Goal: Task Accomplishment & Management: Manage account settings

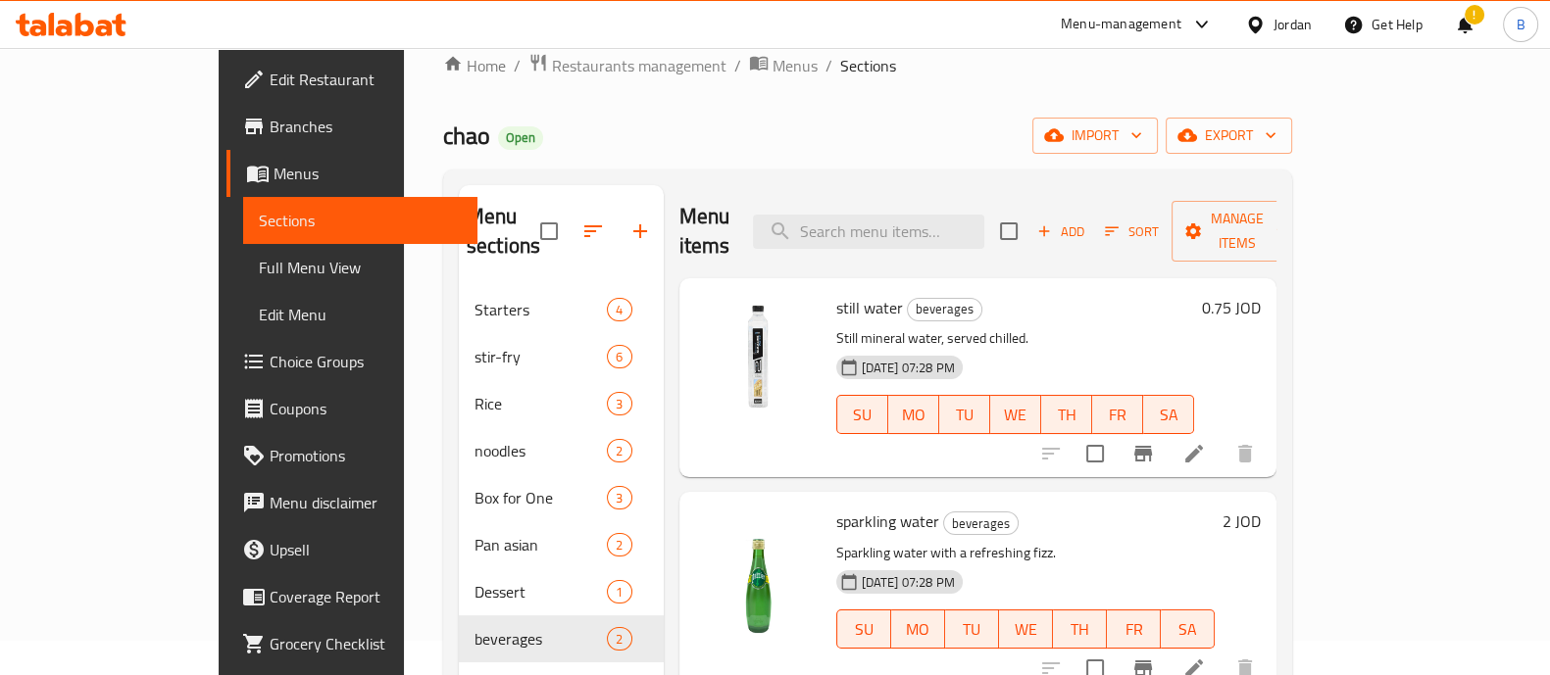
scroll to position [122, 0]
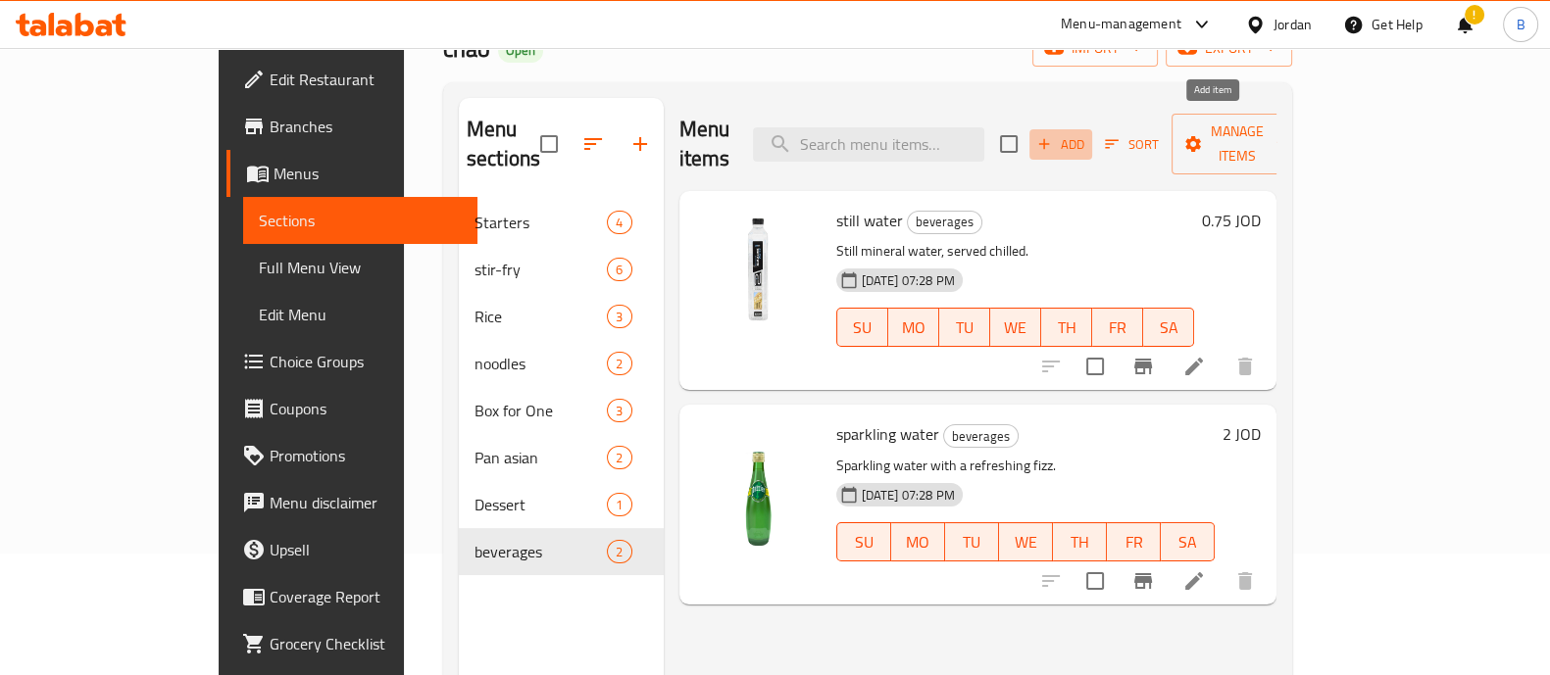
click at [1087, 133] on span "Add" at bounding box center [1060, 144] width 53 height 23
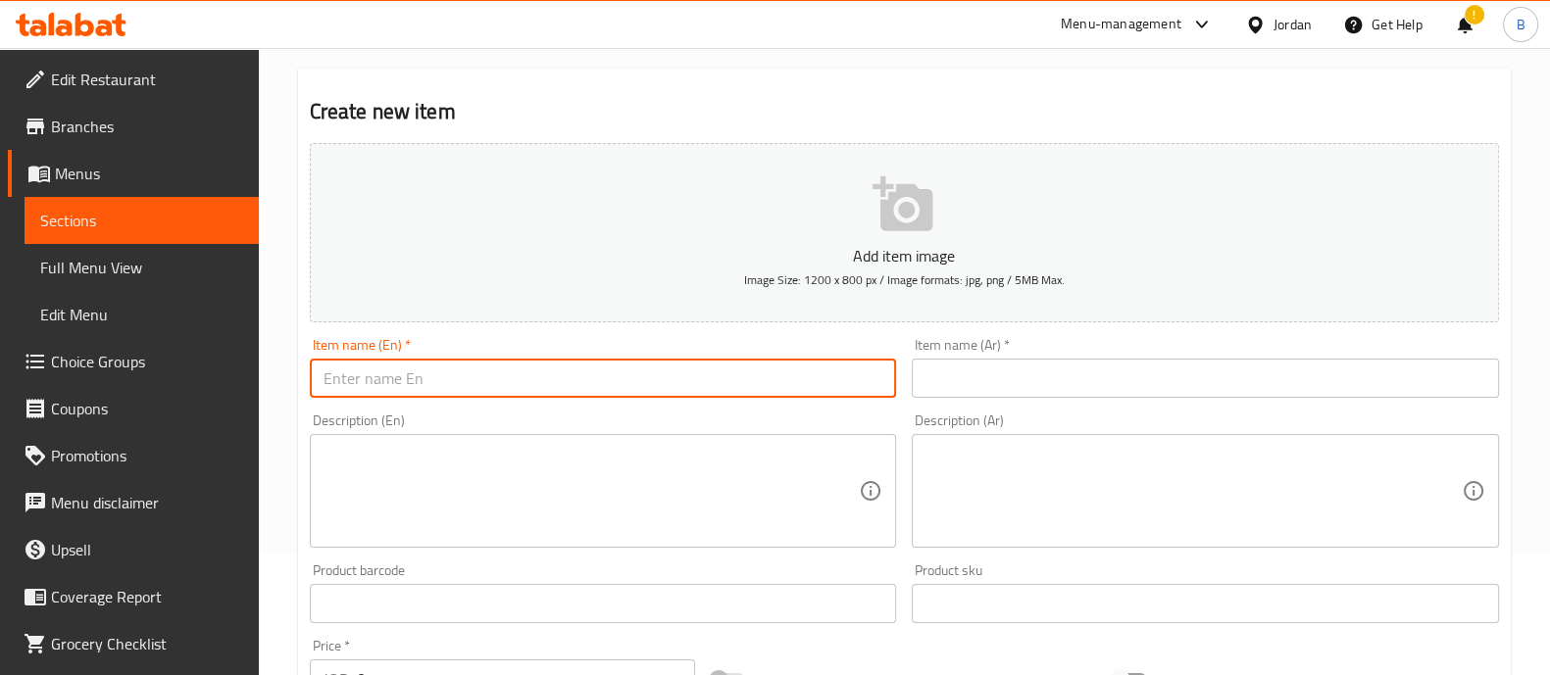
click at [528, 376] on input "text" at bounding box center [603, 378] width 587 height 39
type input "sama cola"
click at [1002, 370] on input "text" at bounding box center [1205, 378] width 587 height 39
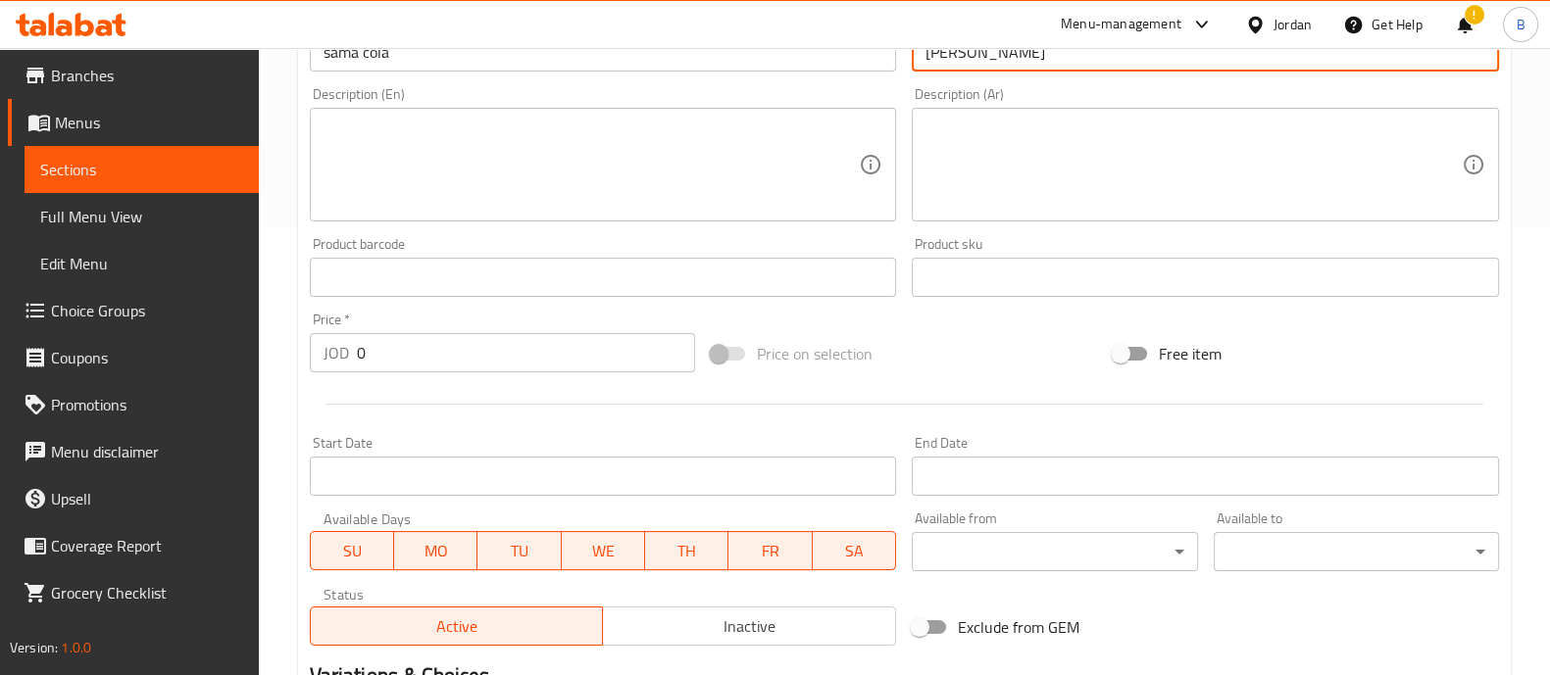
scroll to position [489, 0]
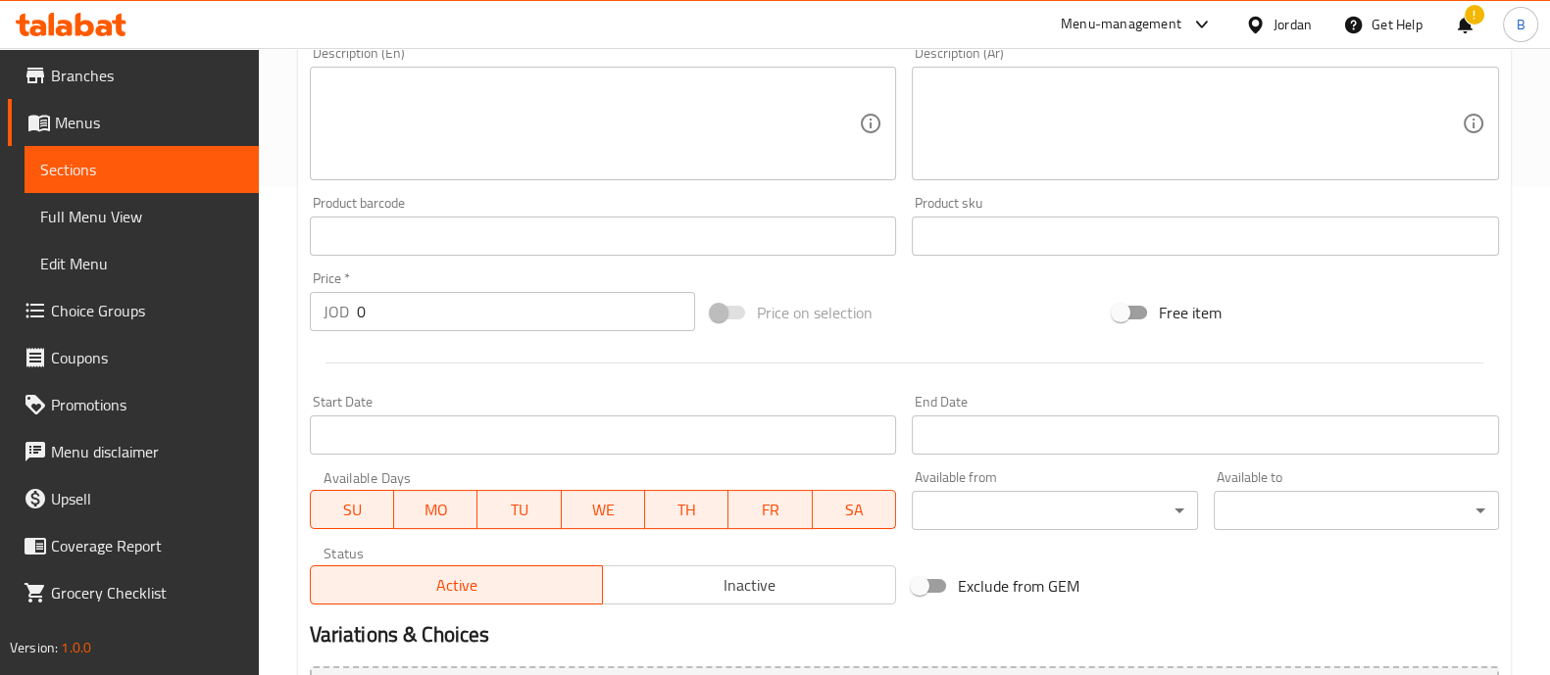
type input "سما كولا"
click at [380, 309] on input "0" at bounding box center [526, 311] width 339 height 39
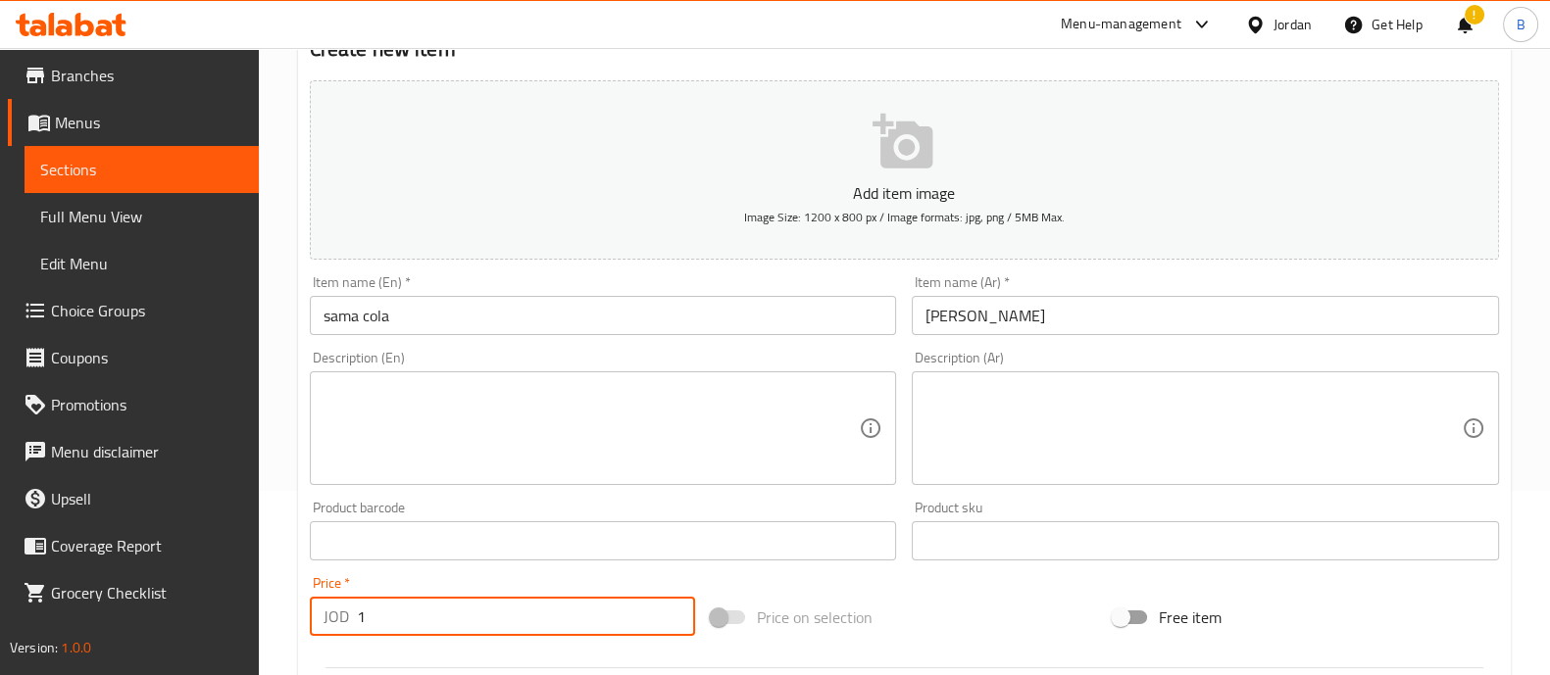
scroll to position [0, 0]
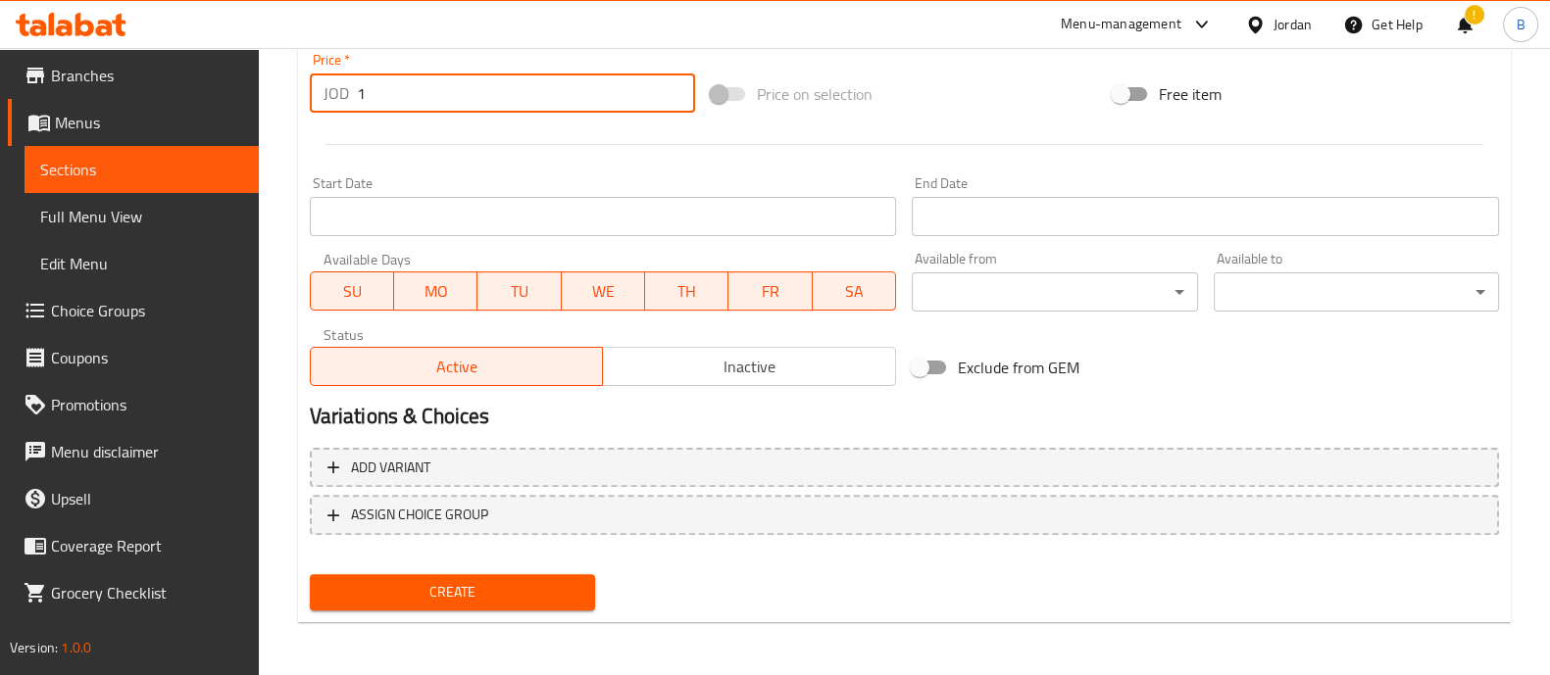
type input "1"
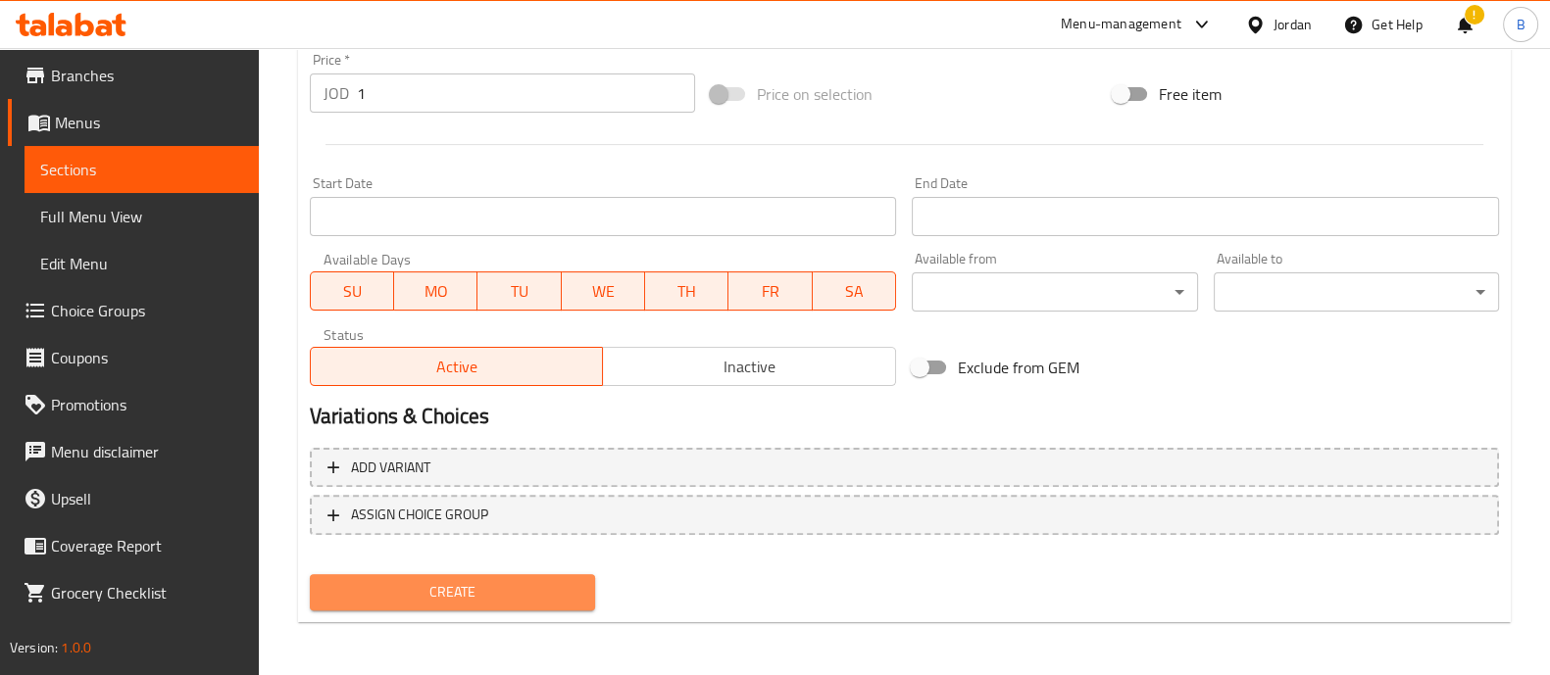
click at [488, 581] on span "Create" at bounding box center [452, 592] width 254 height 25
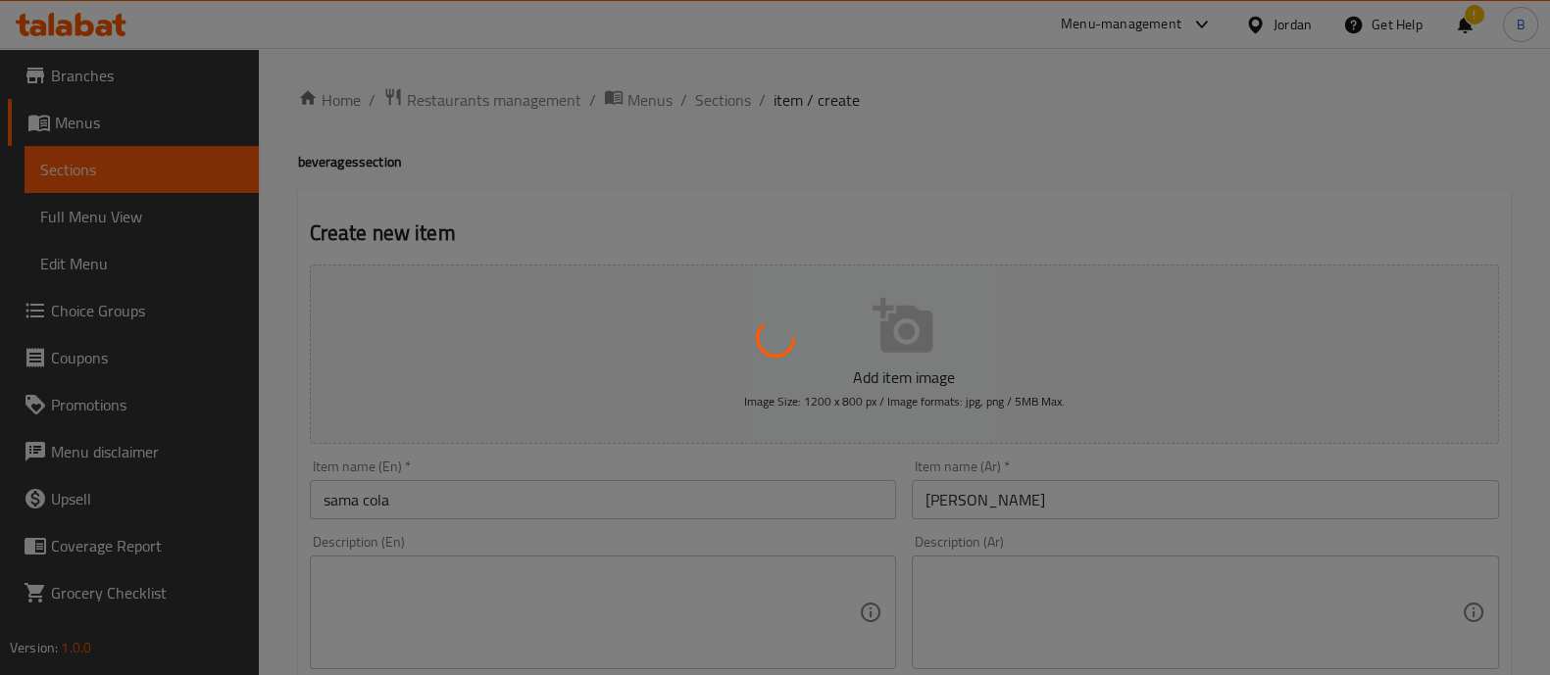
type input "0"
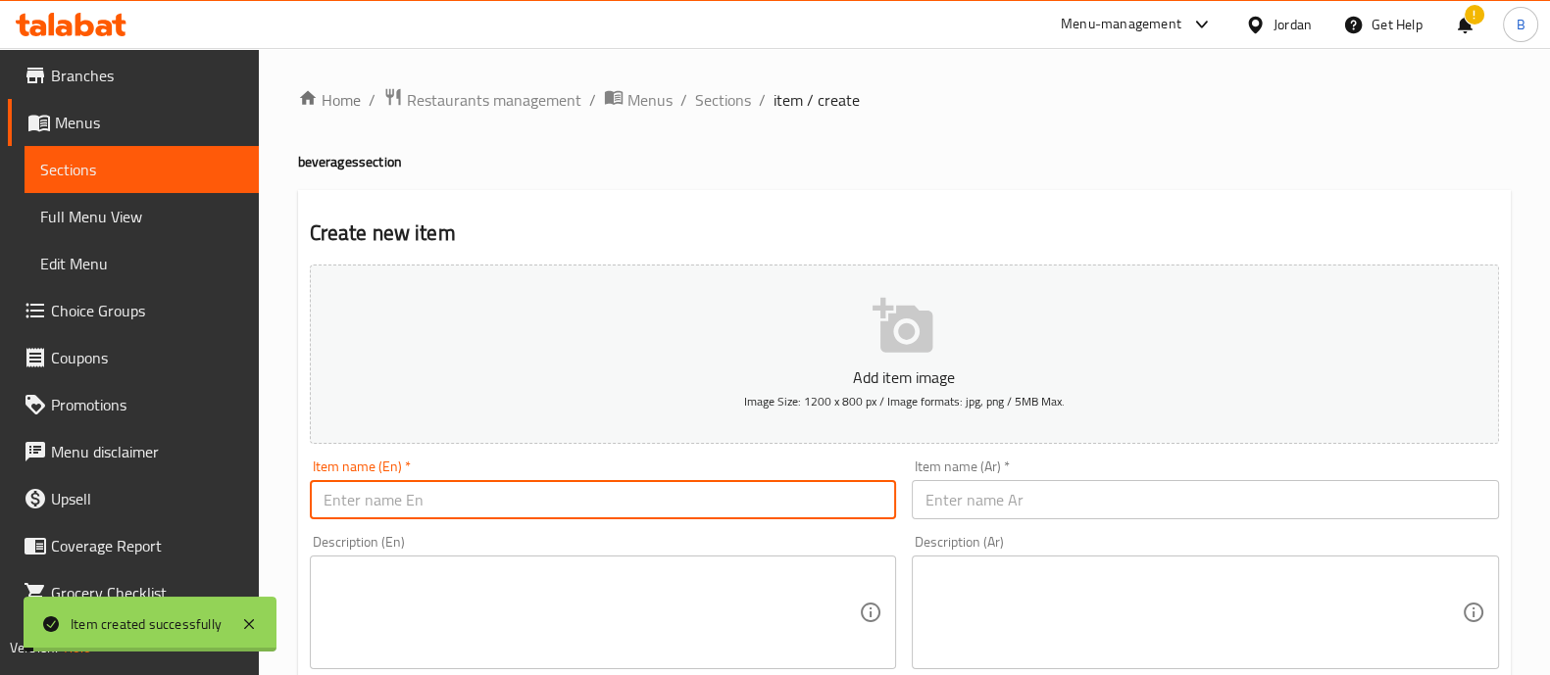
click at [489, 496] on input "text" at bounding box center [603, 499] width 587 height 39
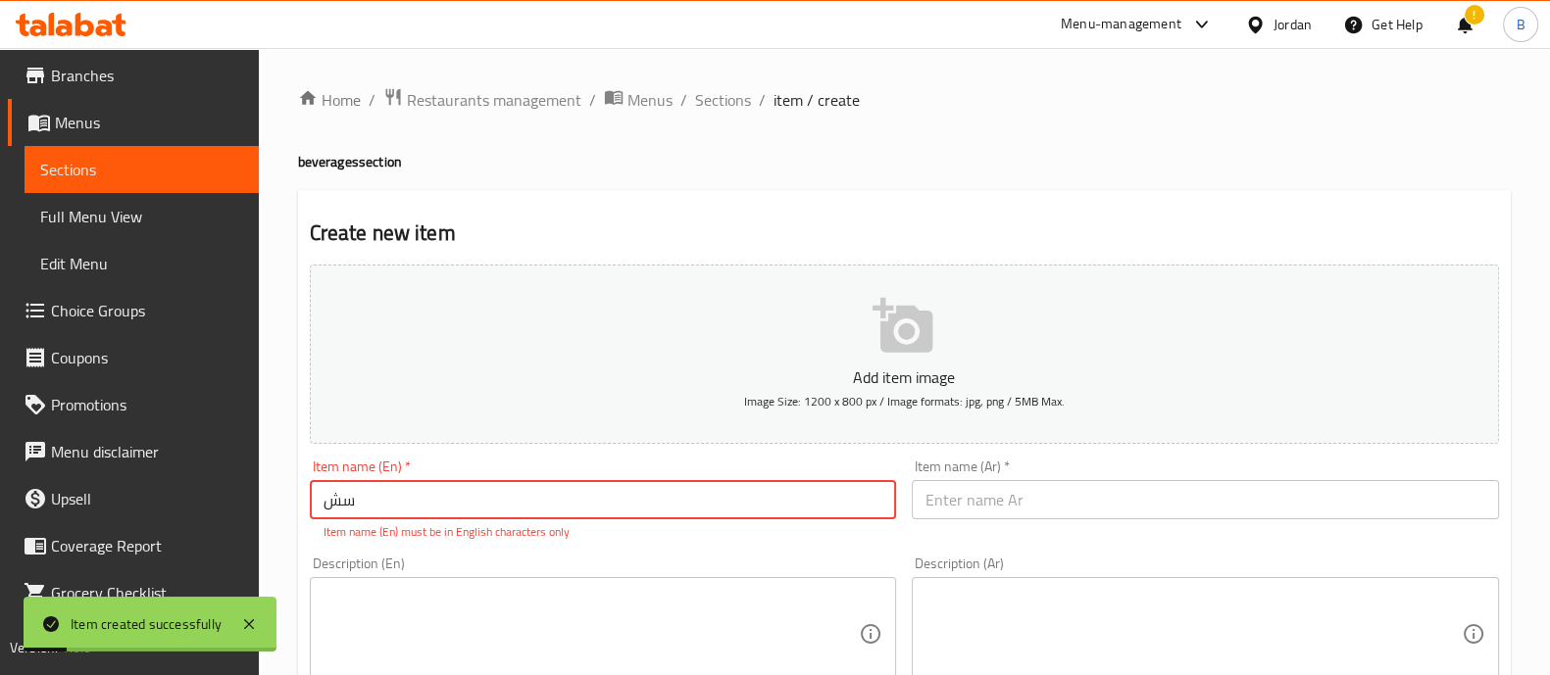
type input "س"
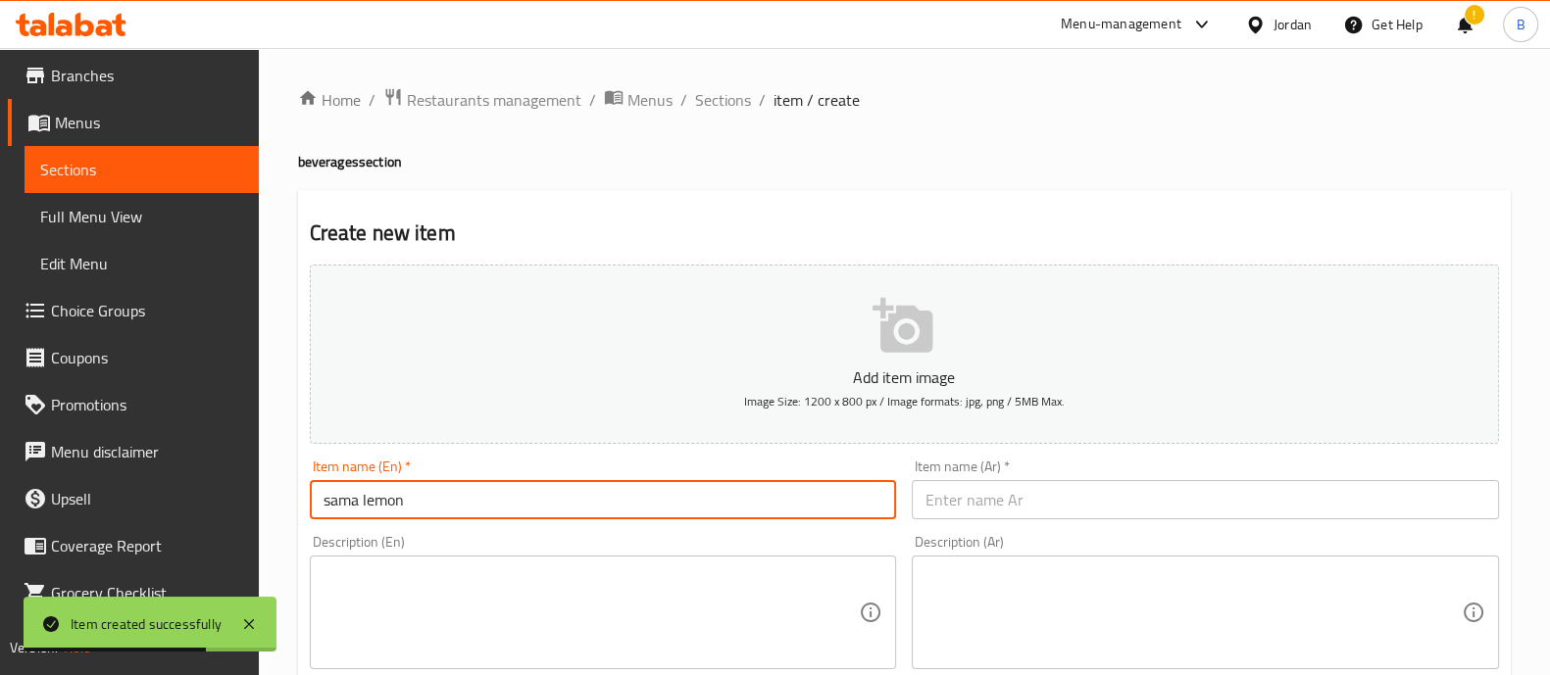
type input "sama lemon"
click at [1094, 480] on input "text" at bounding box center [1205, 499] width 587 height 39
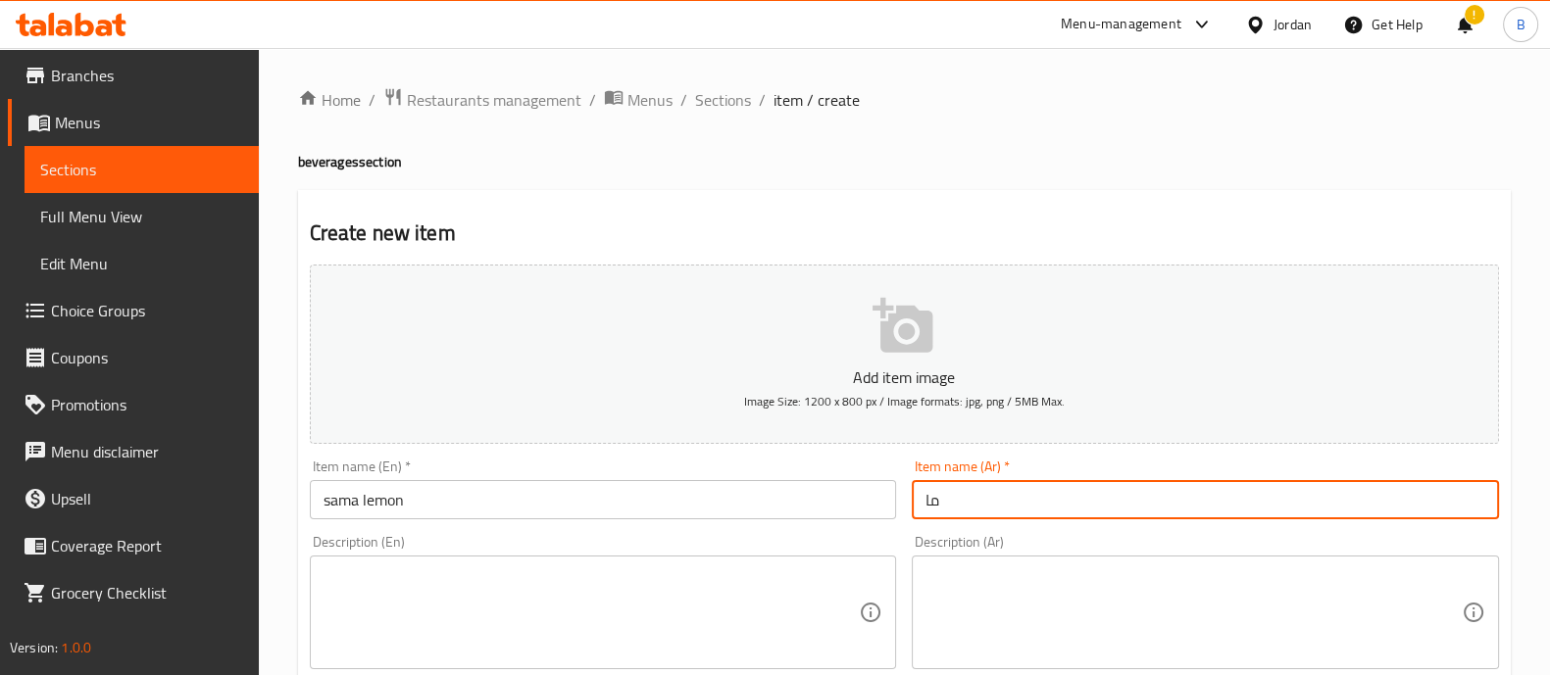
type input "م"
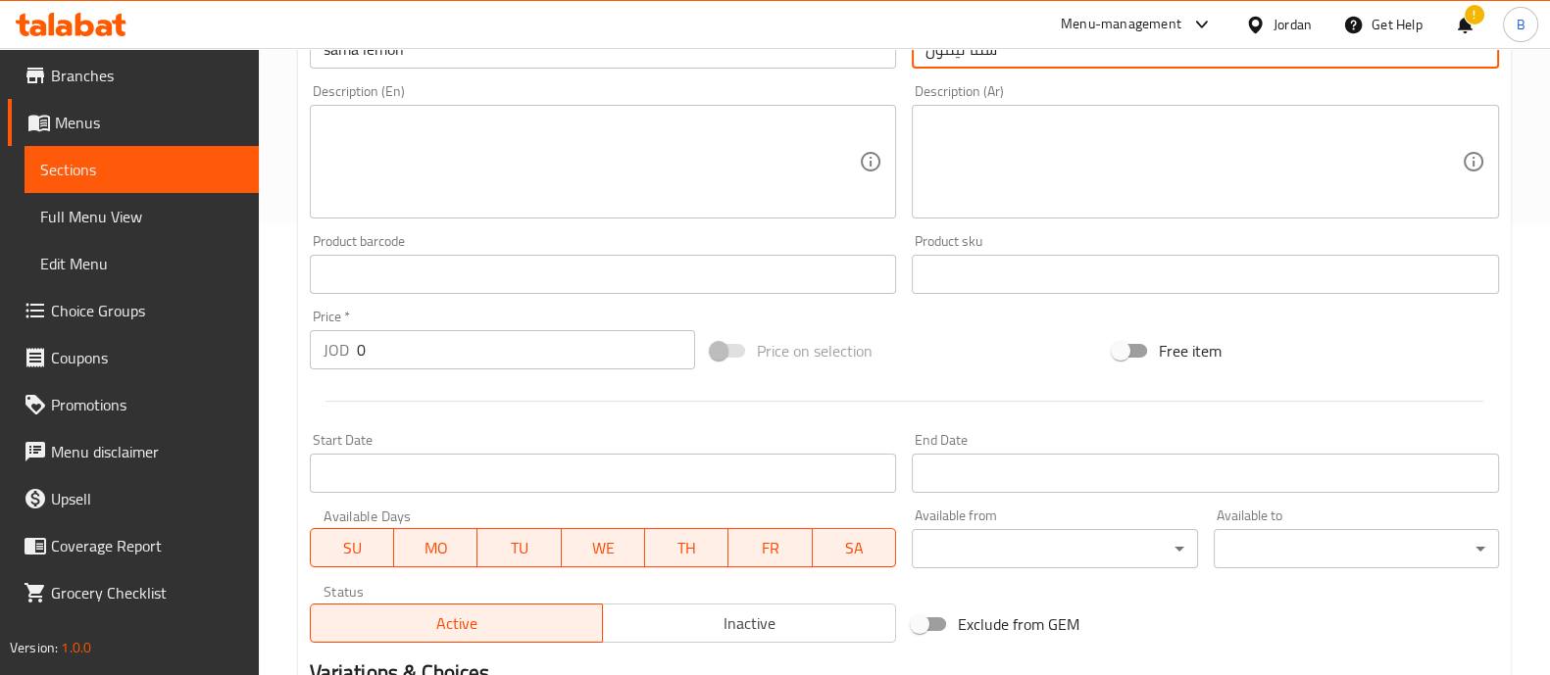
scroll to position [489, 0]
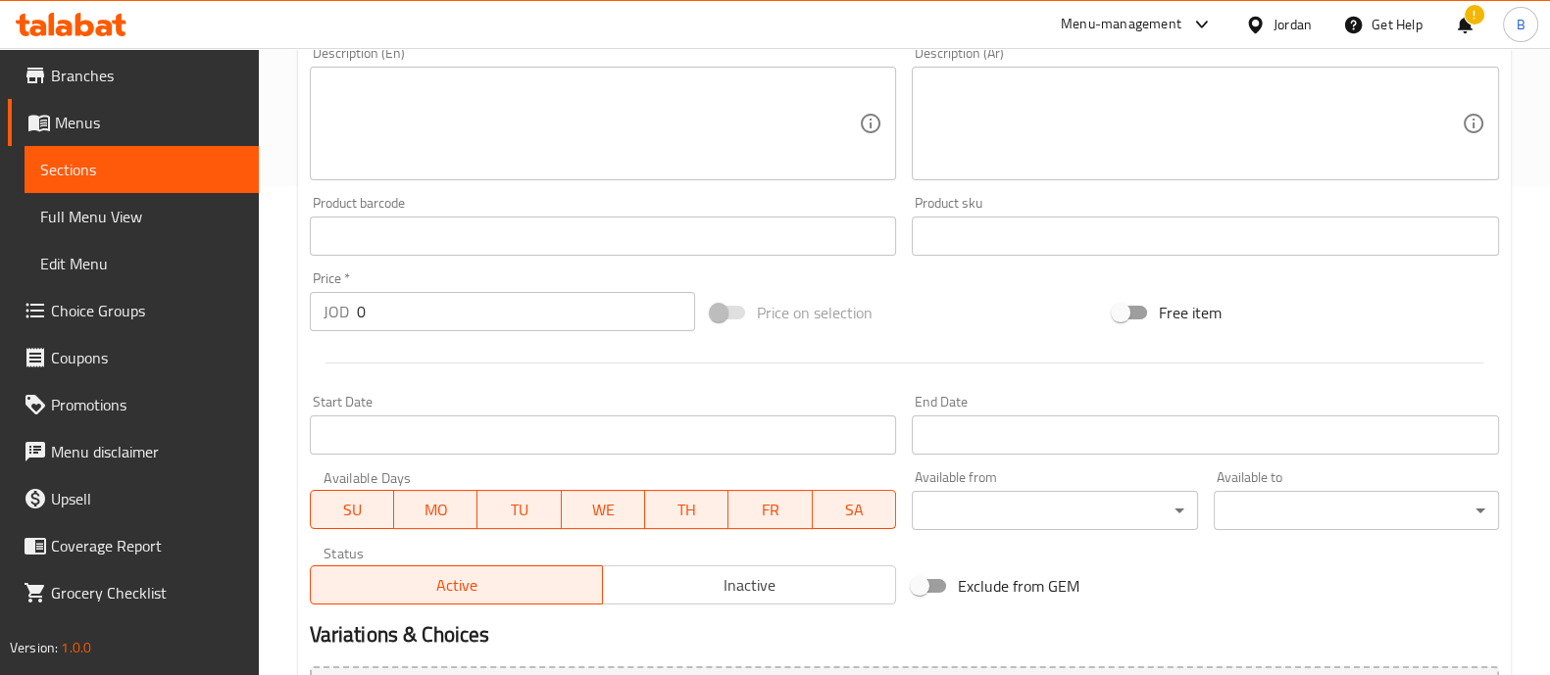
type input "سما ليمون"
click at [446, 308] on input "0" at bounding box center [526, 311] width 339 height 39
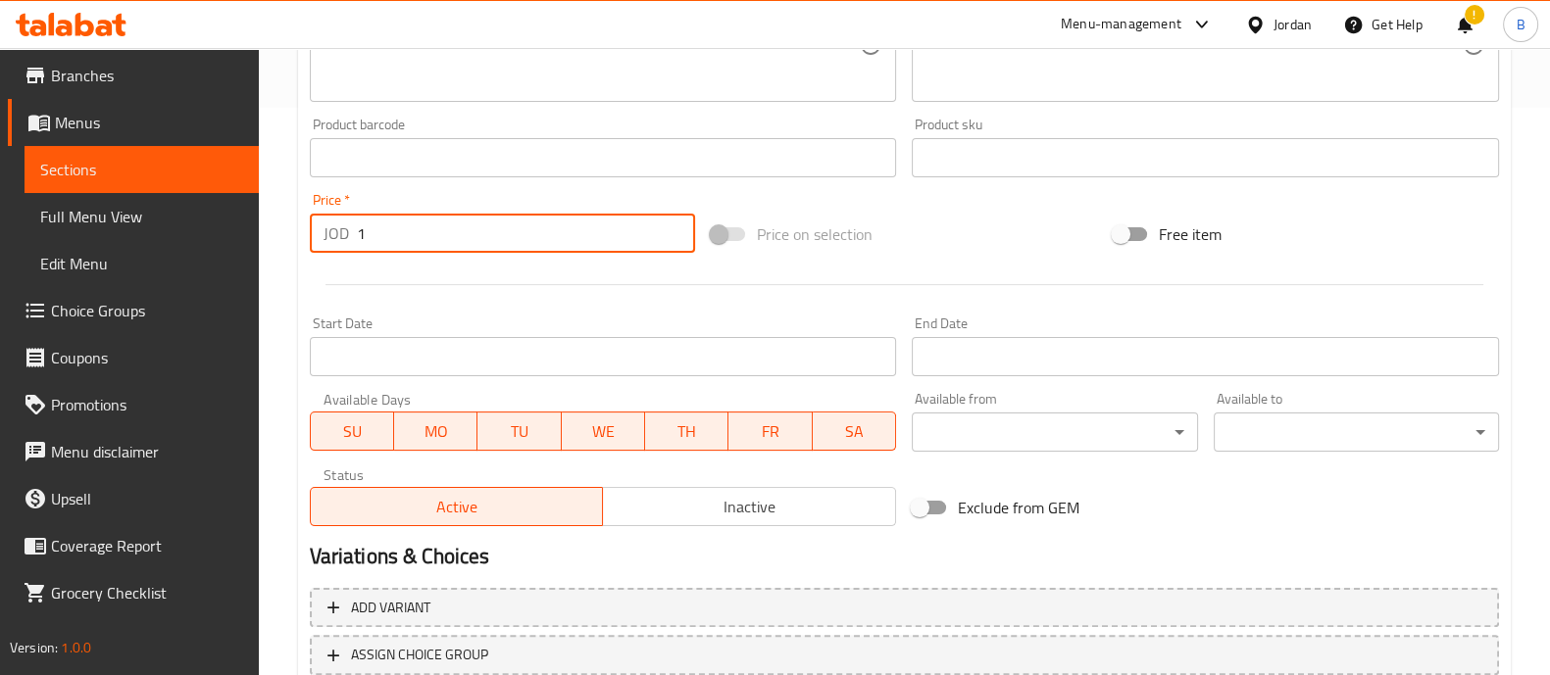
scroll to position [708, 0]
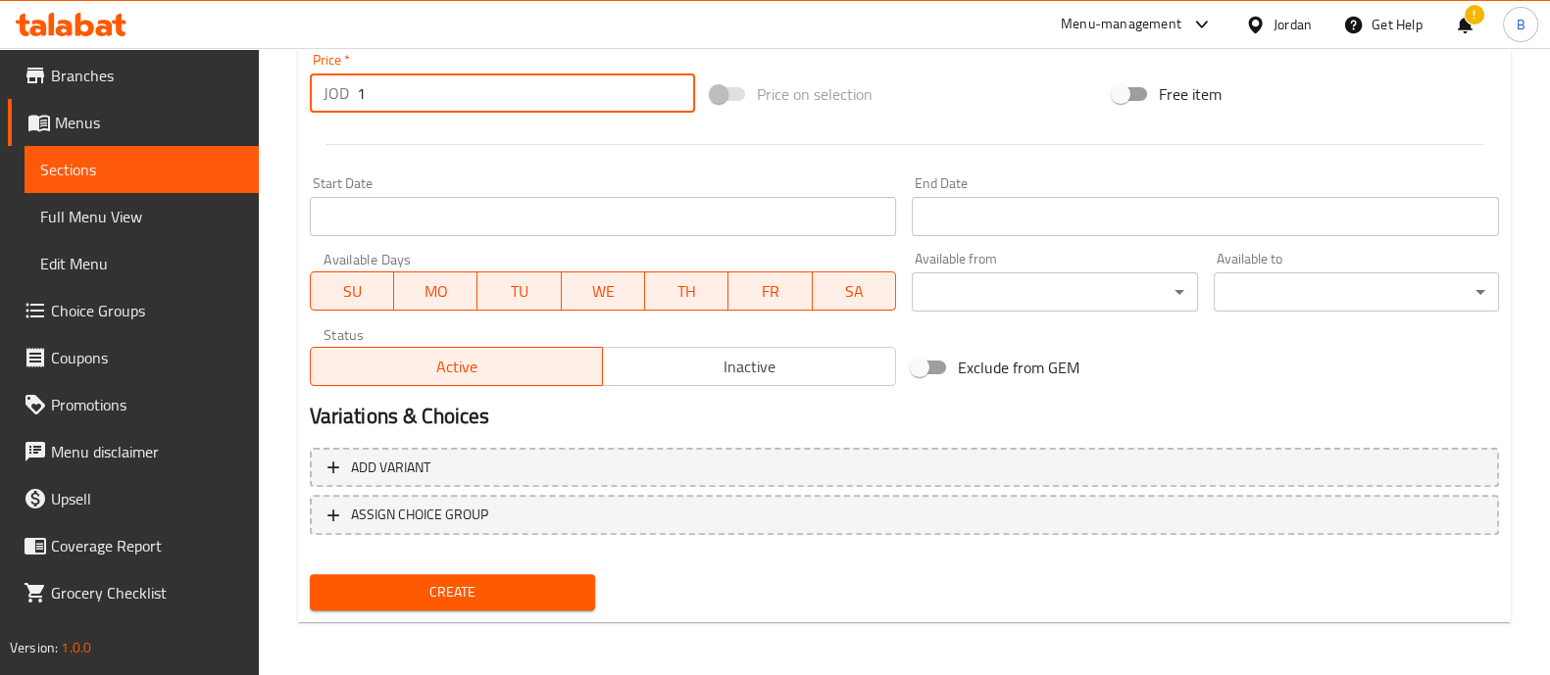
type input "1"
click at [501, 561] on div "Add variant ASSIGN CHOICE GROUP" at bounding box center [904, 503] width 1205 height 127
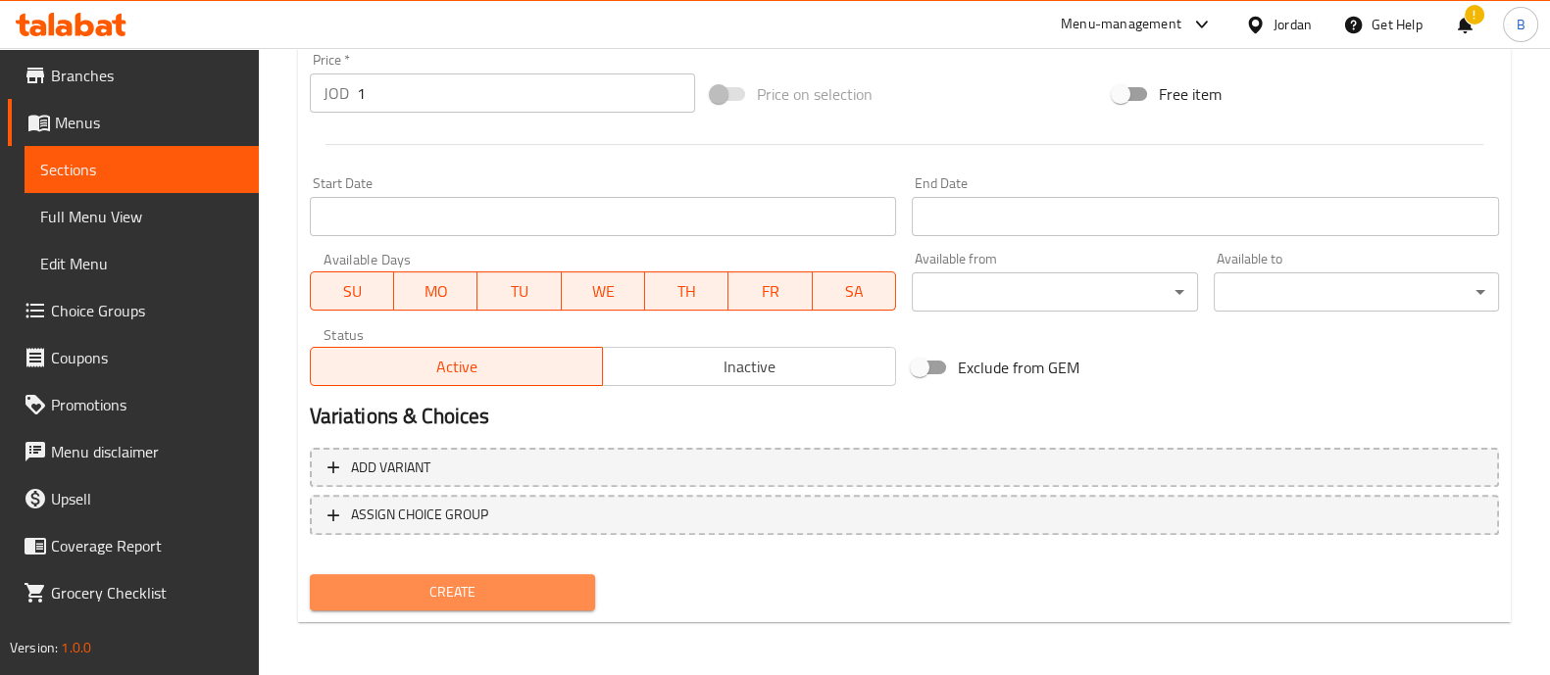
click at [515, 582] on span "Create" at bounding box center [452, 592] width 254 height 25
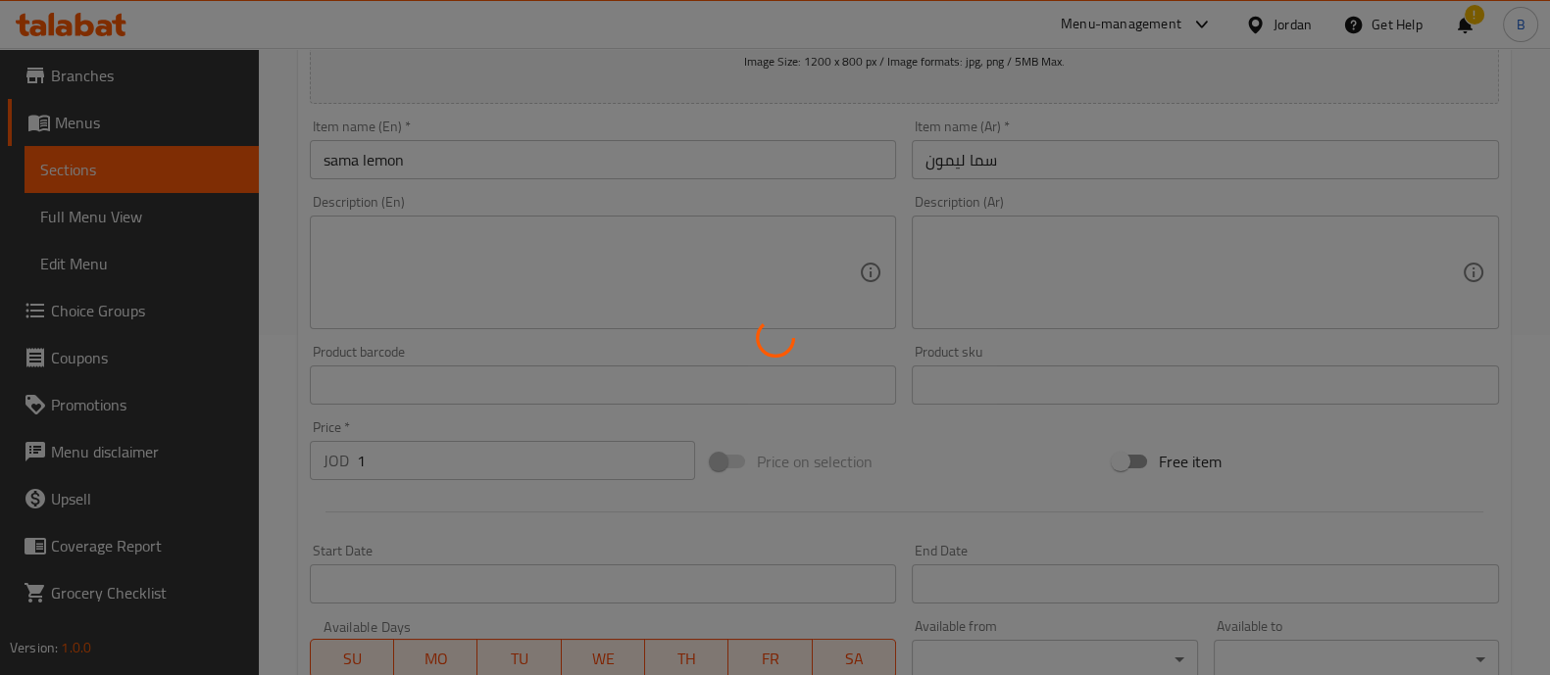
type input "0"
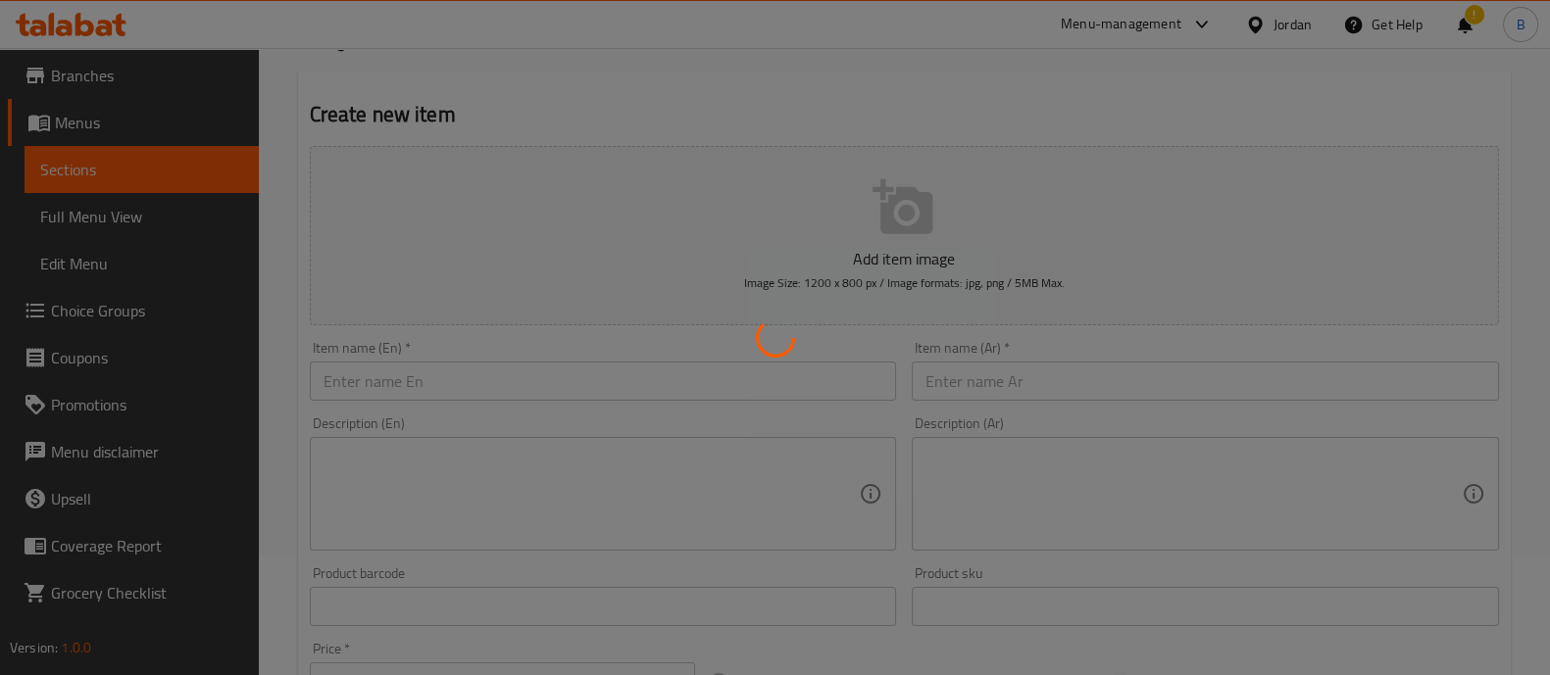
scroll to position [0, 0]
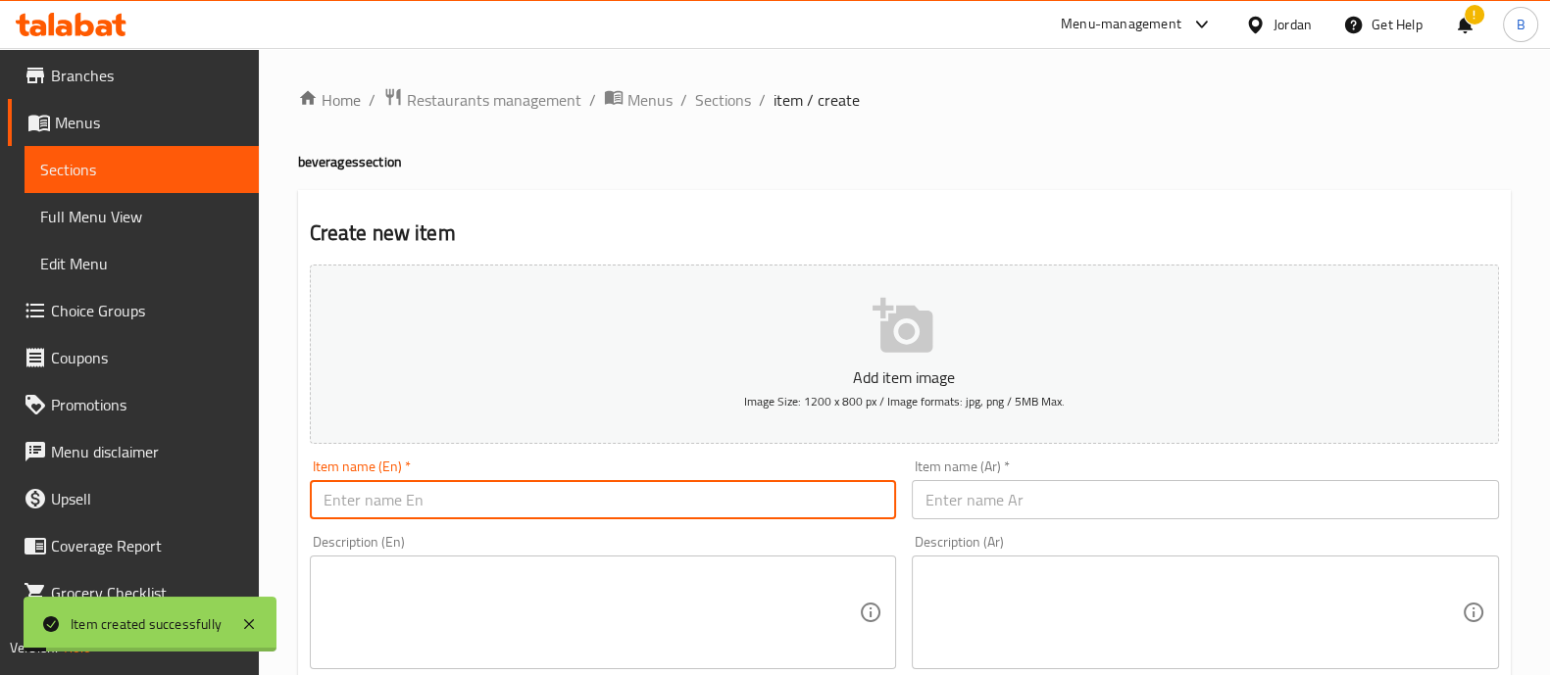
click at [440, 509] on input "text" at bounding box center [603, 499] width 587 height 39
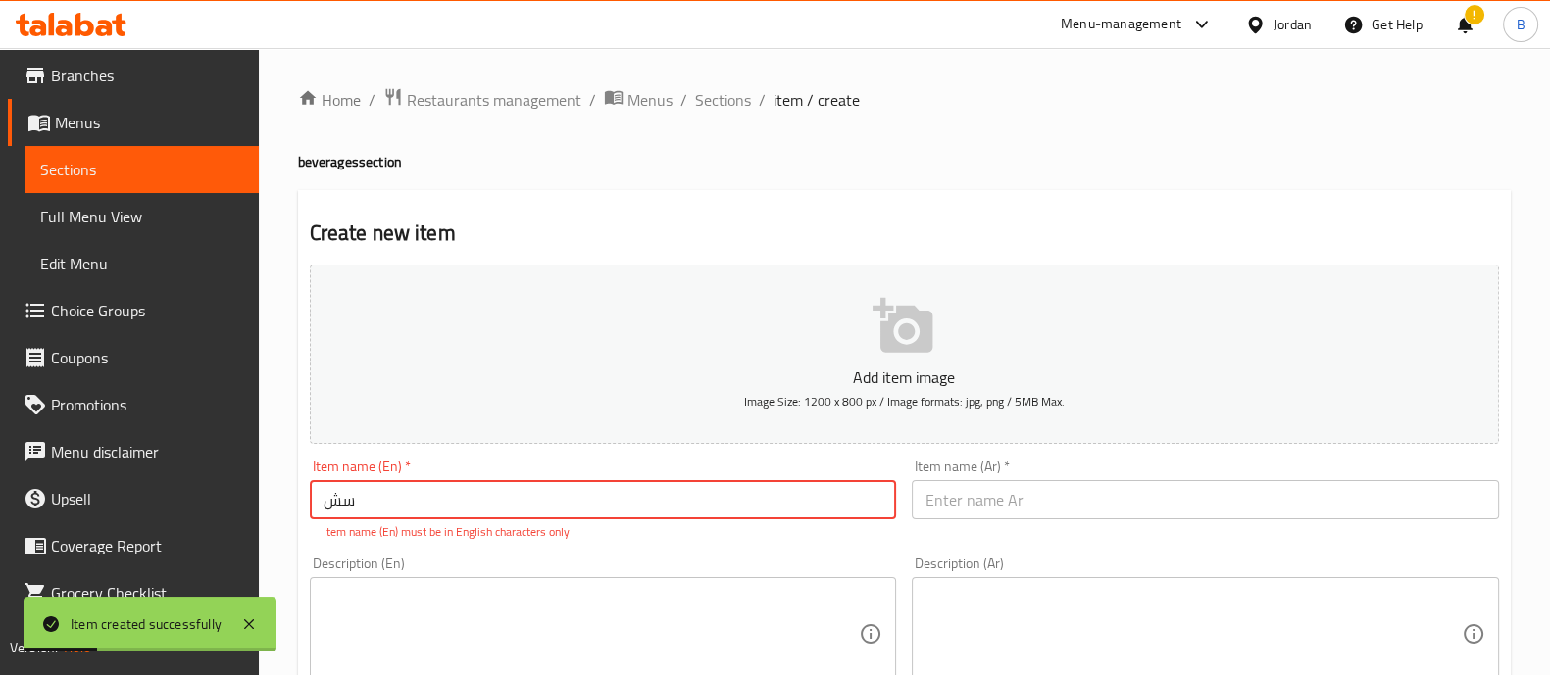
type input "س"
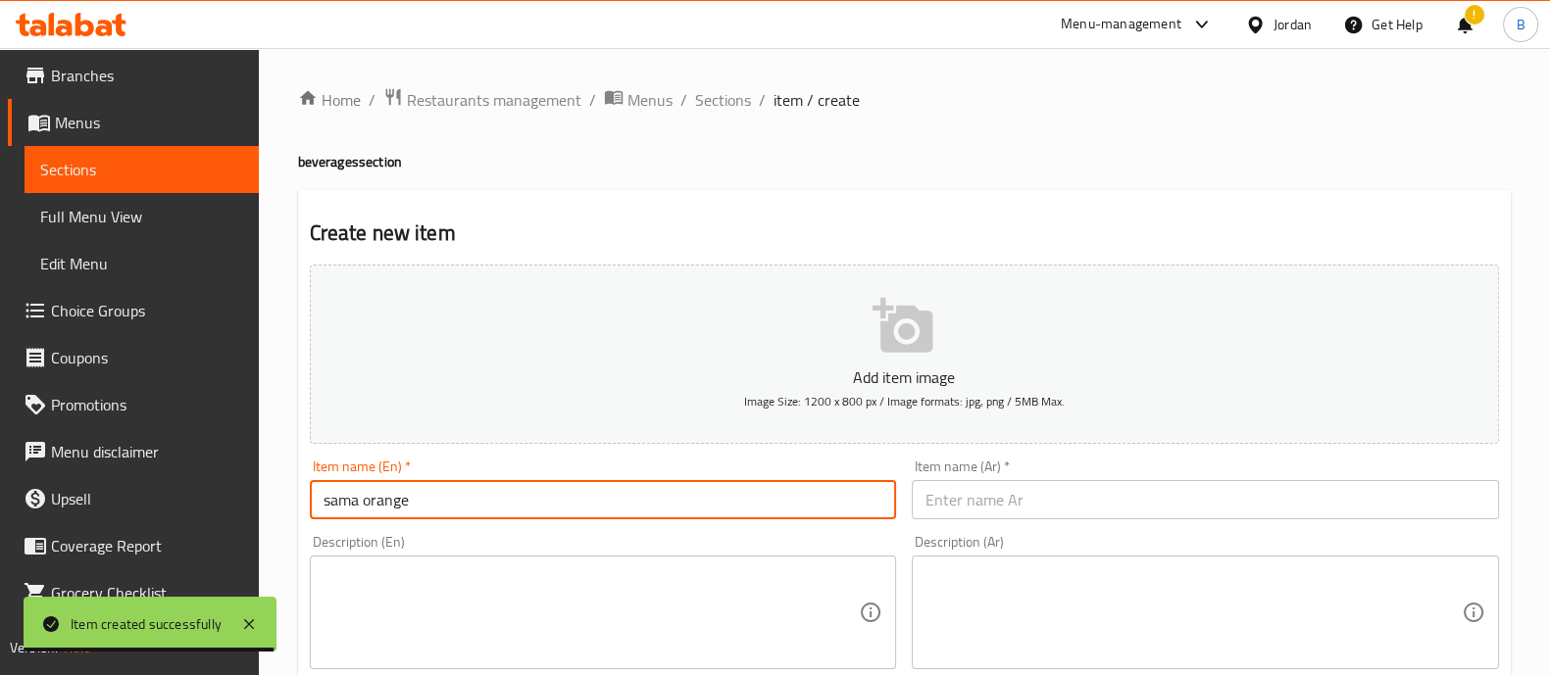
type input "sama orange"
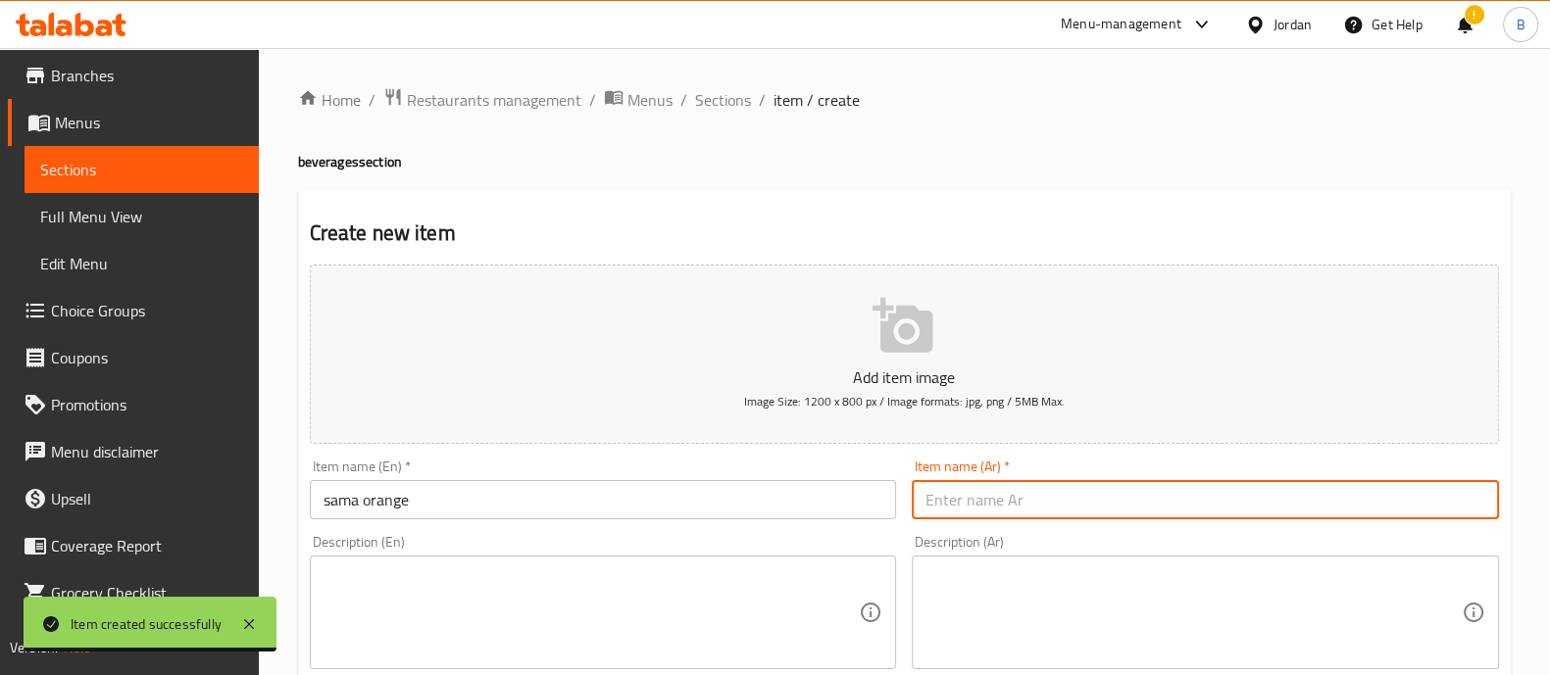
click at [1239, 492] on input "text" at bounding box center [1205, 499] width 587 height 39
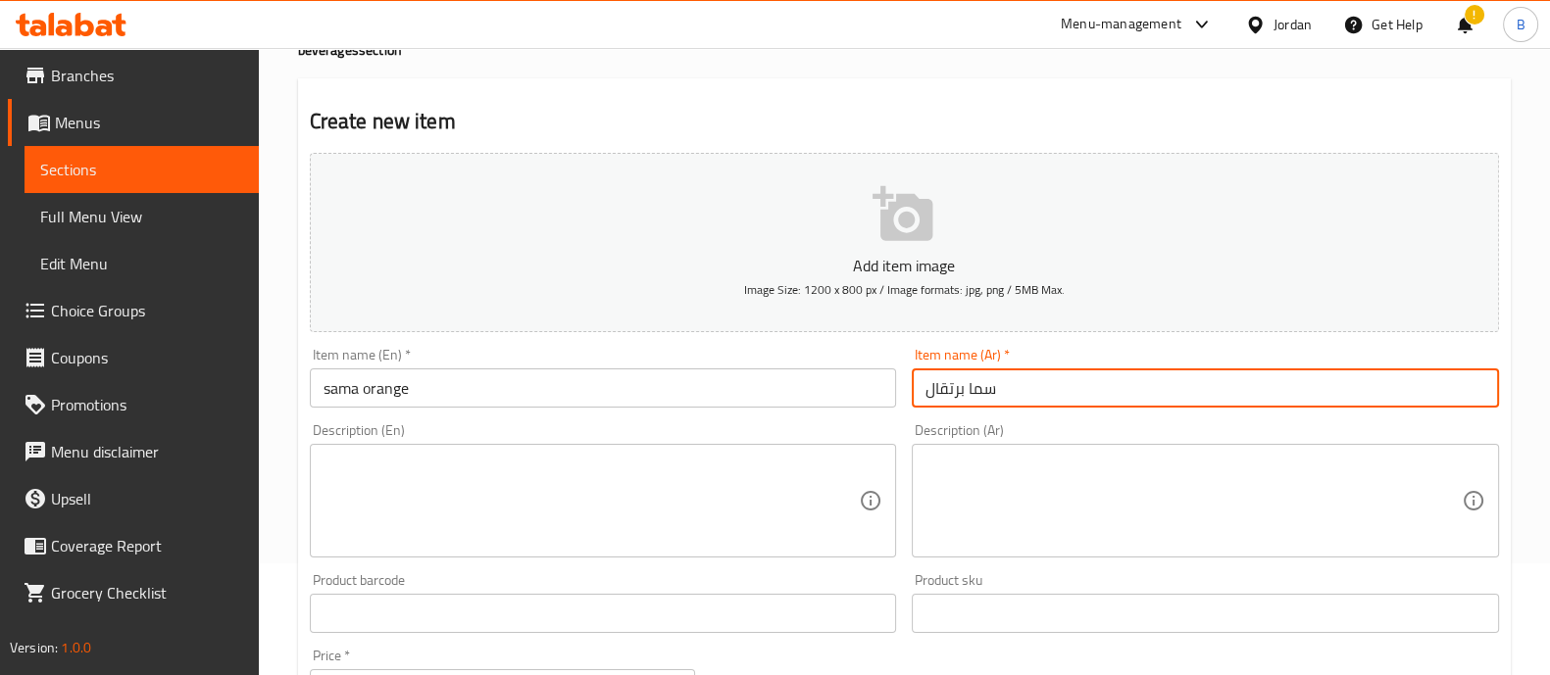
scroll to position [489, 0]
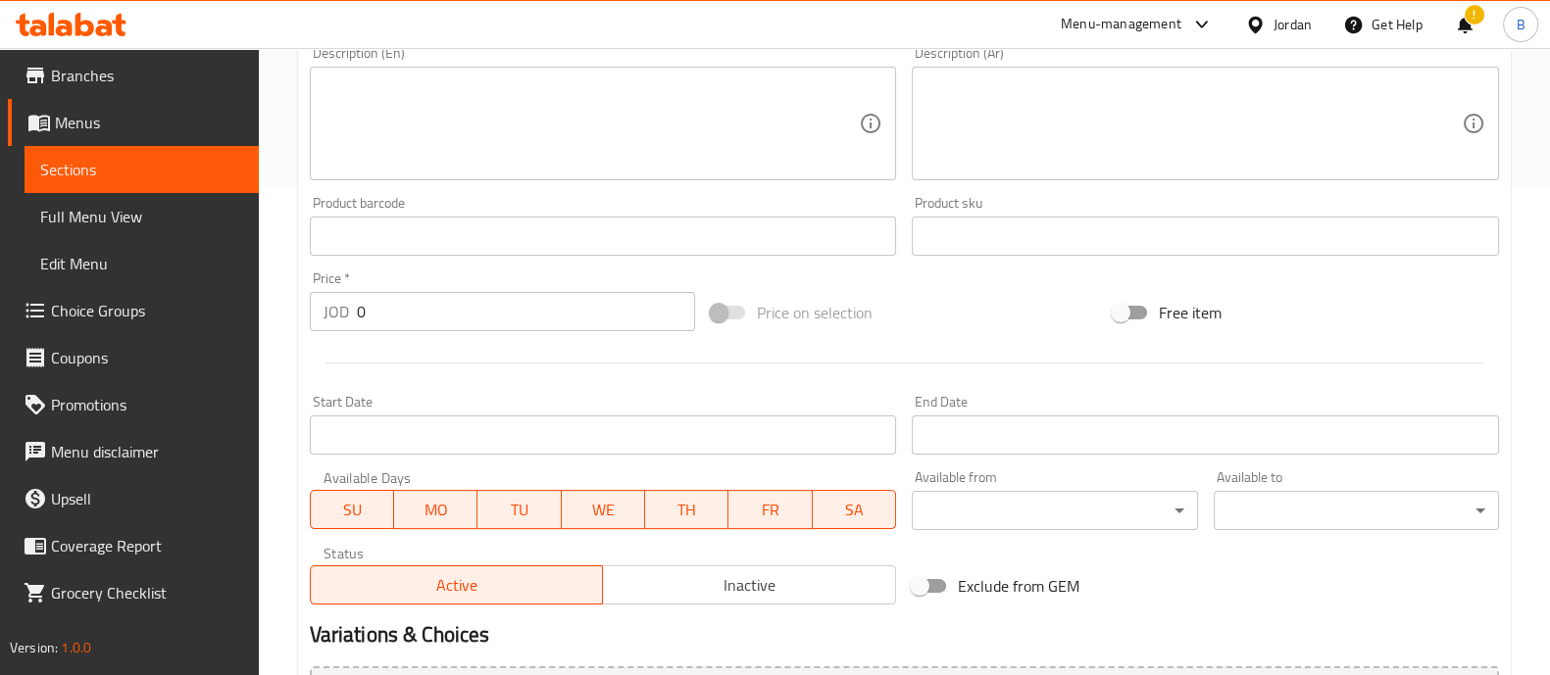
type input "سما برتقال"
click at [549, 301] on input "0" at bounding box center [526, 311] width 339 height 39
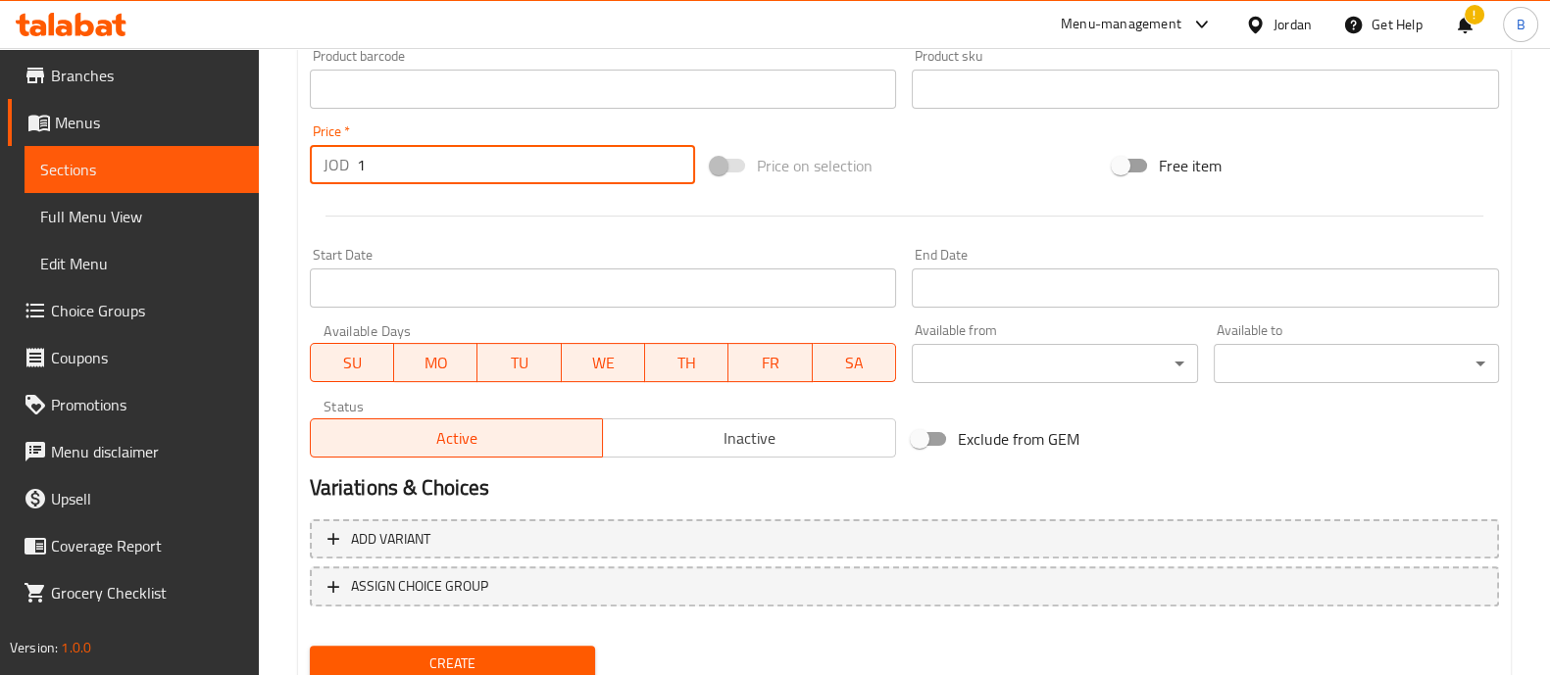
scroll to position [708, 0]
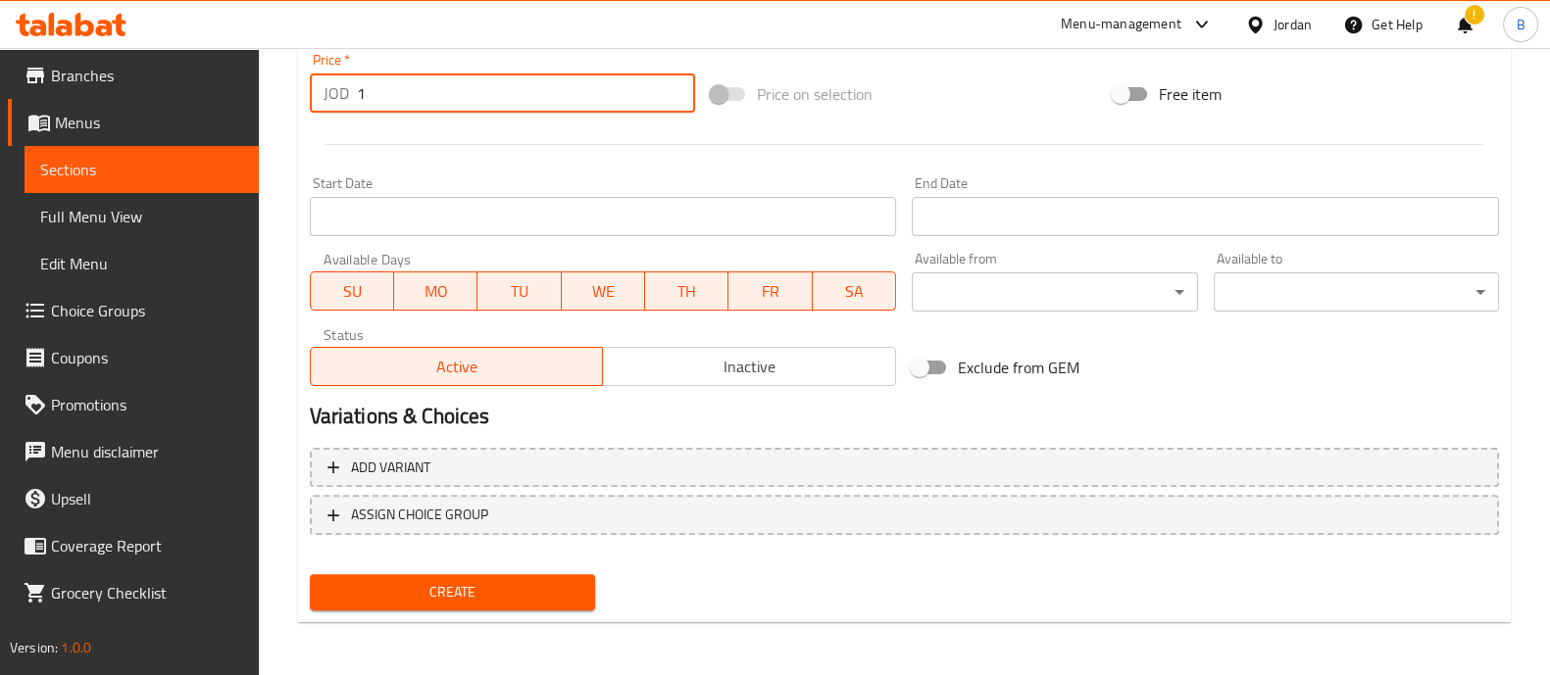
type input "1"
click at [509, 584] on span "Create" at bounding box center [452, 592] width 254 height 25
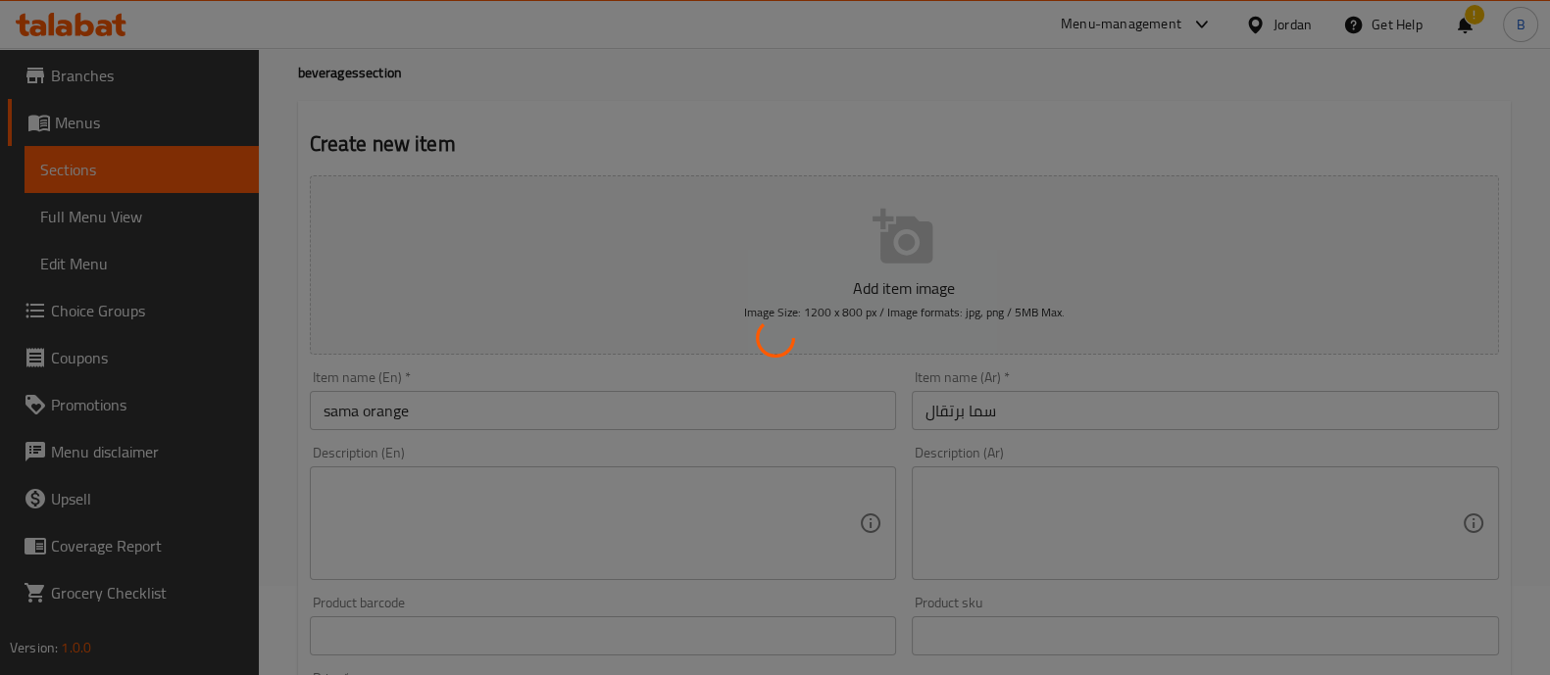
type input "0"
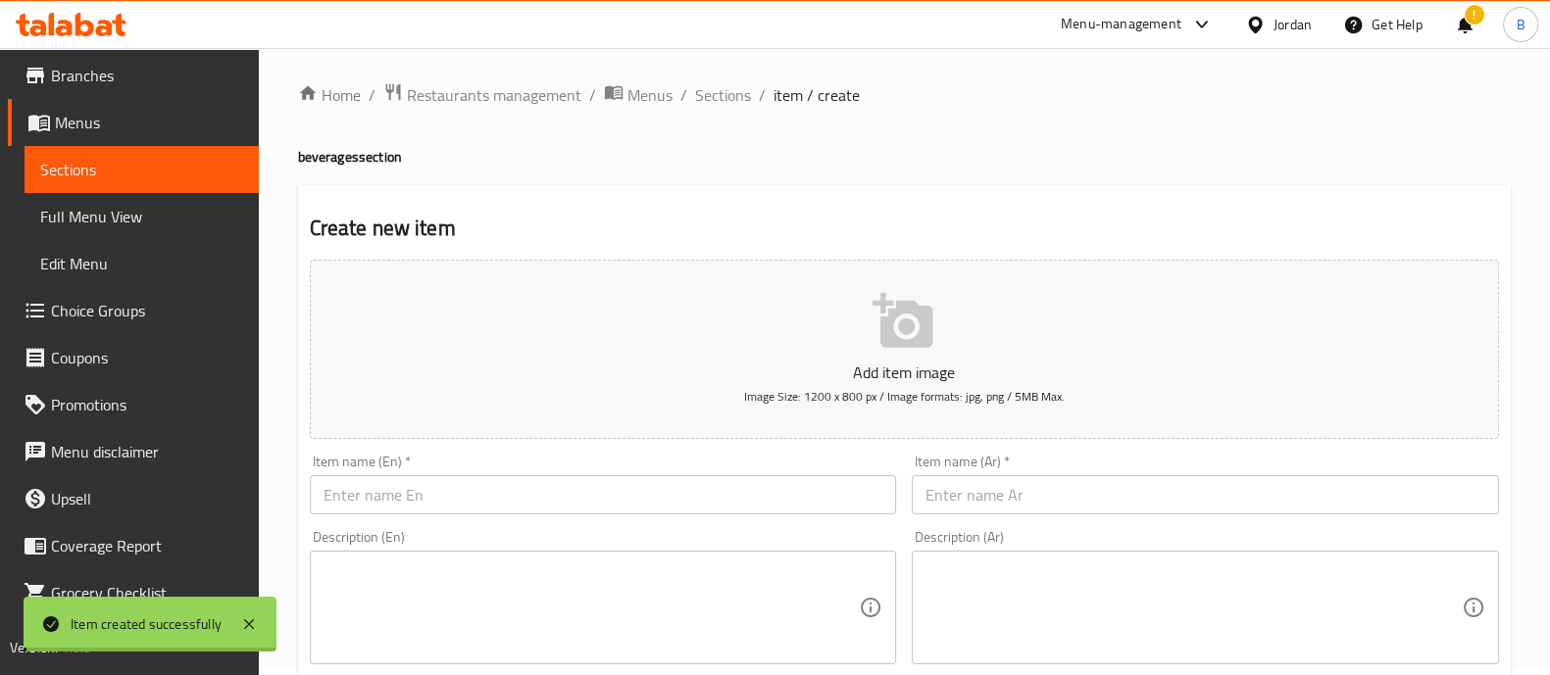
scroll to position [0, 0]
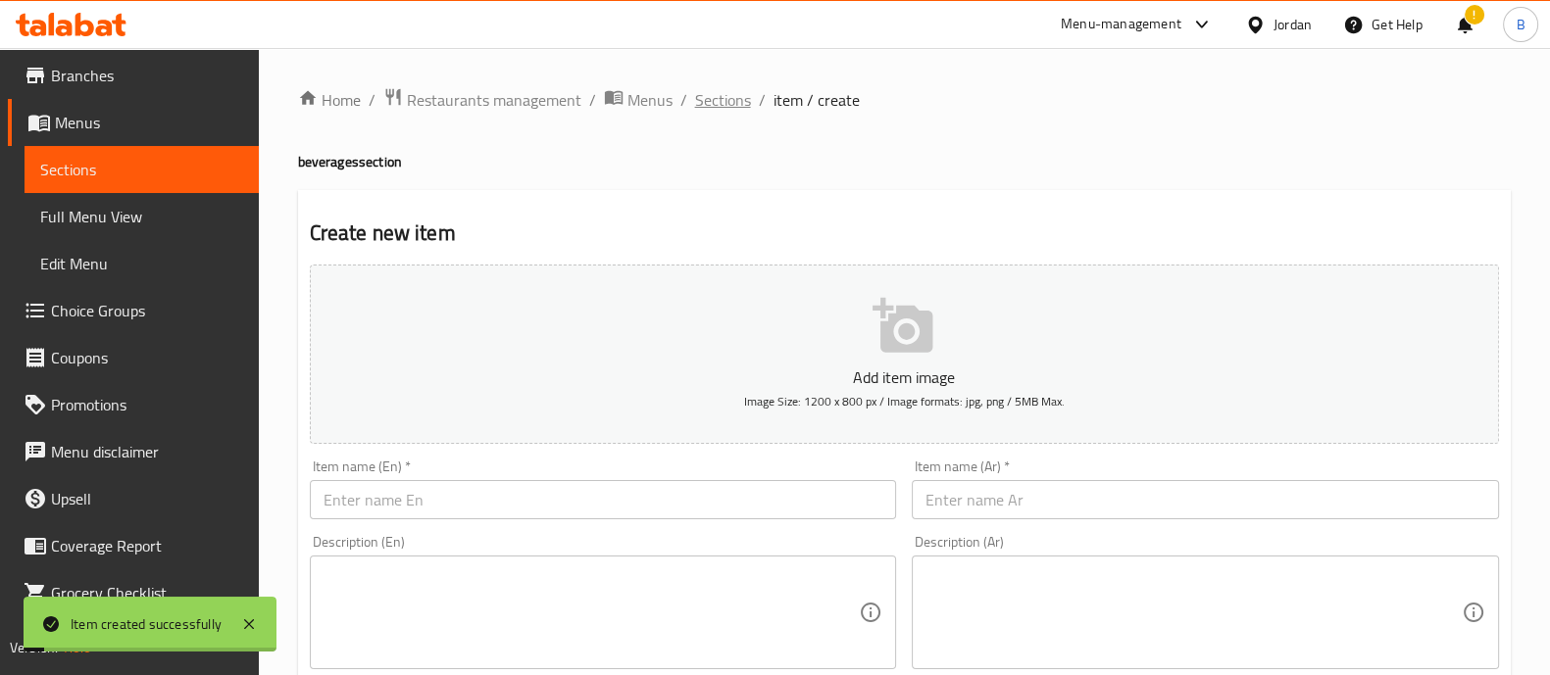
click at [723, 106] on span "Sections" at bounding box center [723, 100] width 56 height 24
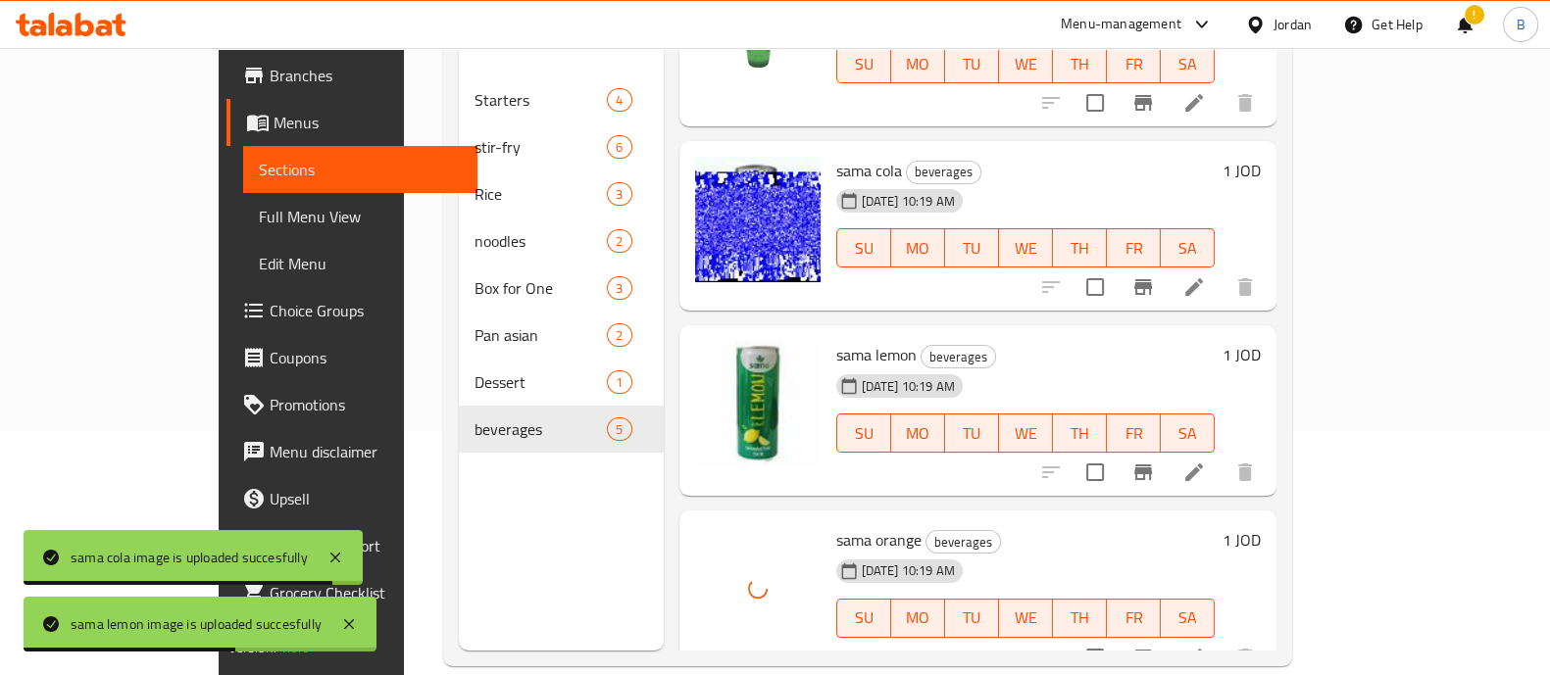
scroll to position [233, 0]
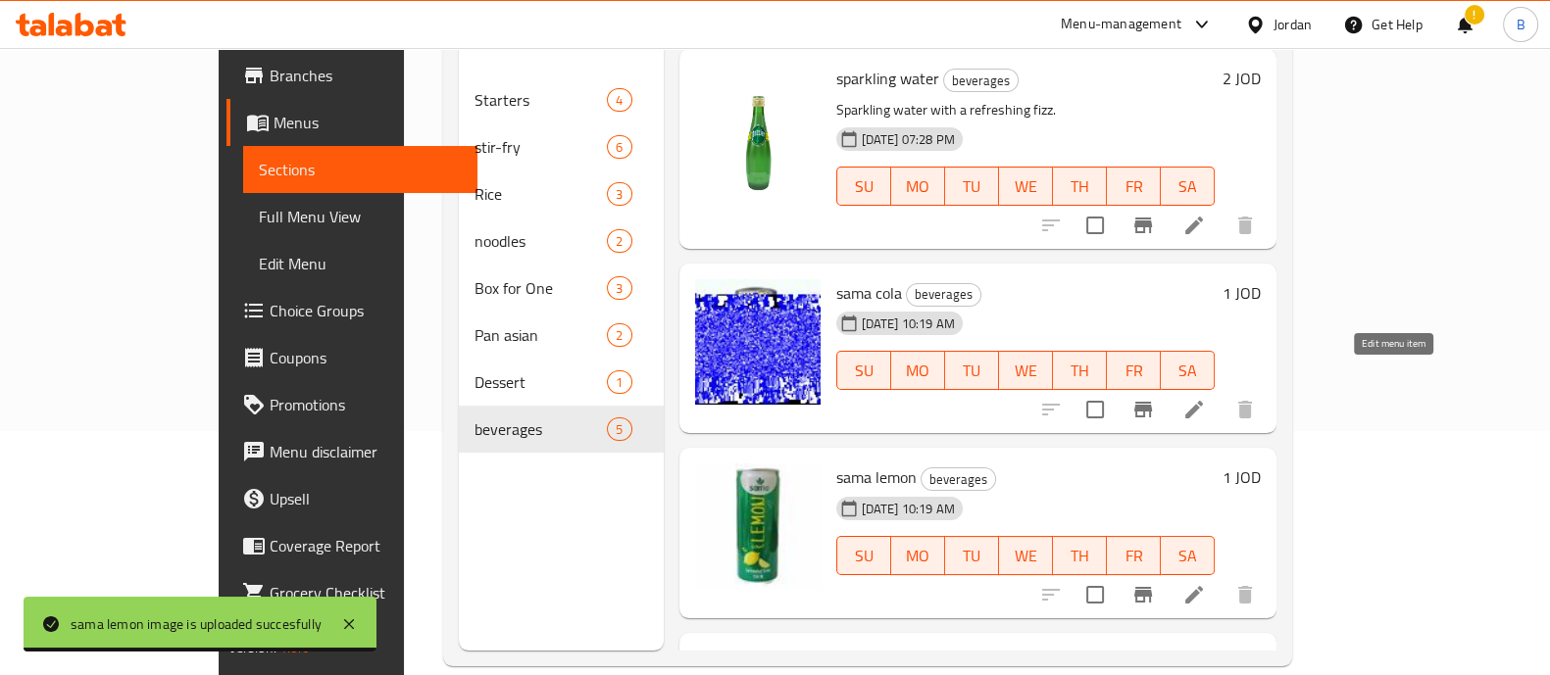
click at [1206, 398] on icon at bounding box center [1194, 410] width 24 height 24
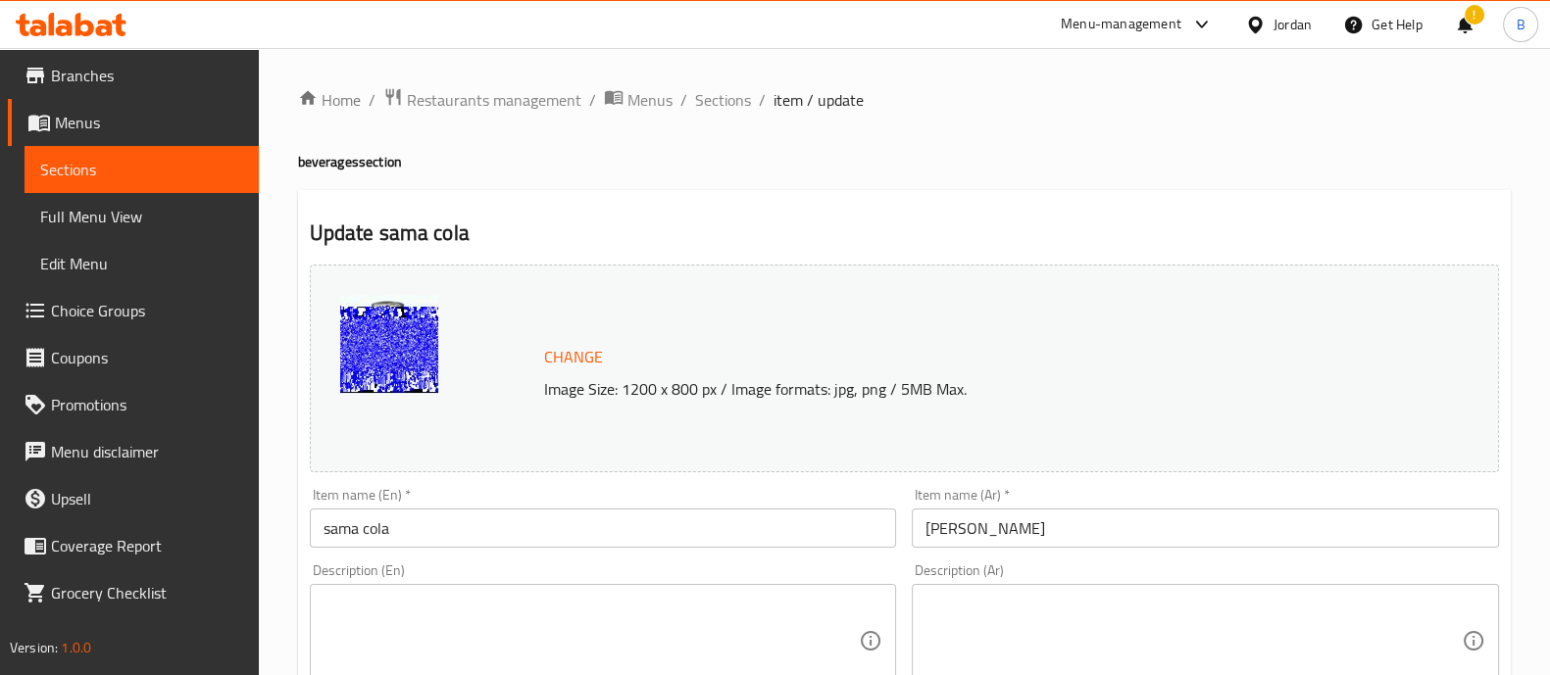
click at [715, 110] on span "Sections" at bounding box center [723, 100] width 56 height 24
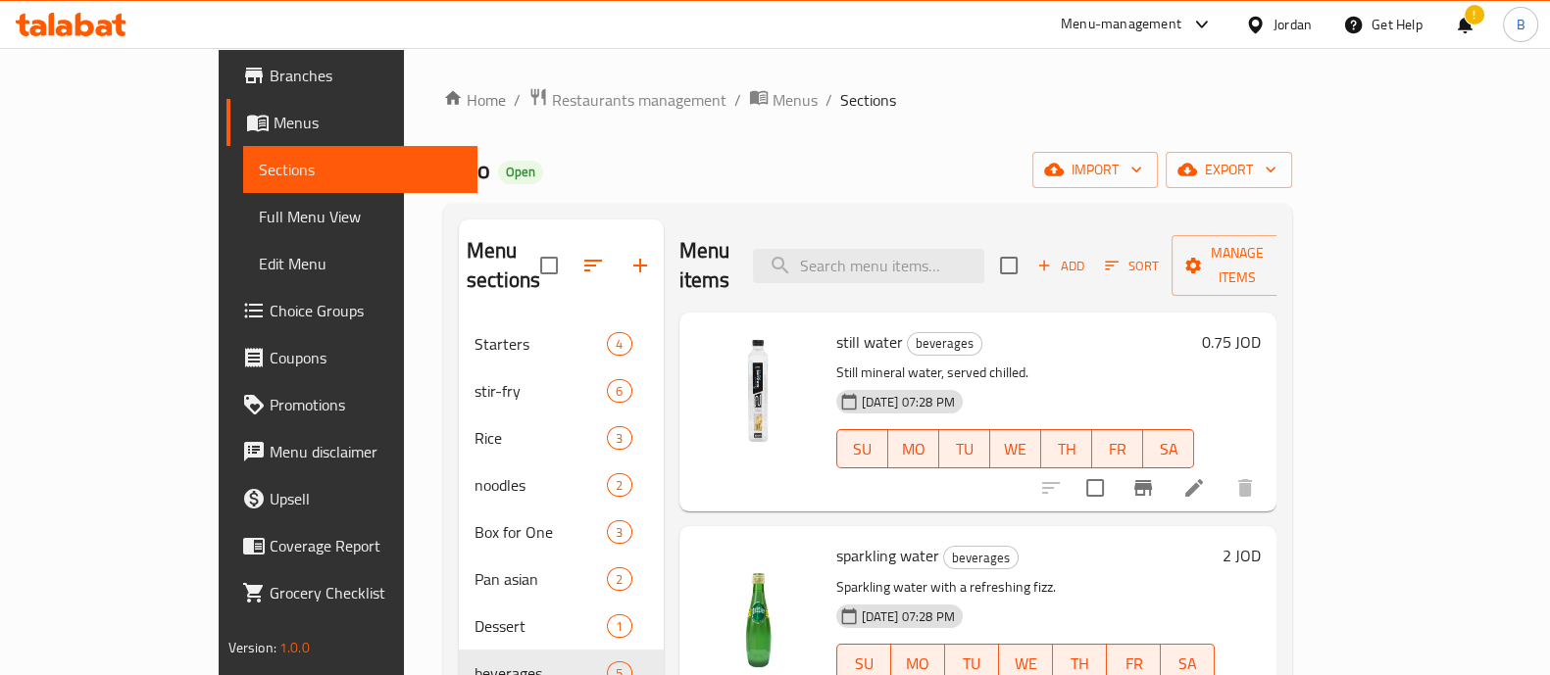
drag, startPoint x: 1201, startPoint y: 227, endPoint x: 1192, endPoint y: 246, distance: 20.6
click at [1199, 234] on div "Menu items Add Sort Manage items" at bounding box center [978, 266] width 598 height 93
click at [1087, 255] on span "Add" at bounding box center [1060, 266] width 53 height 23
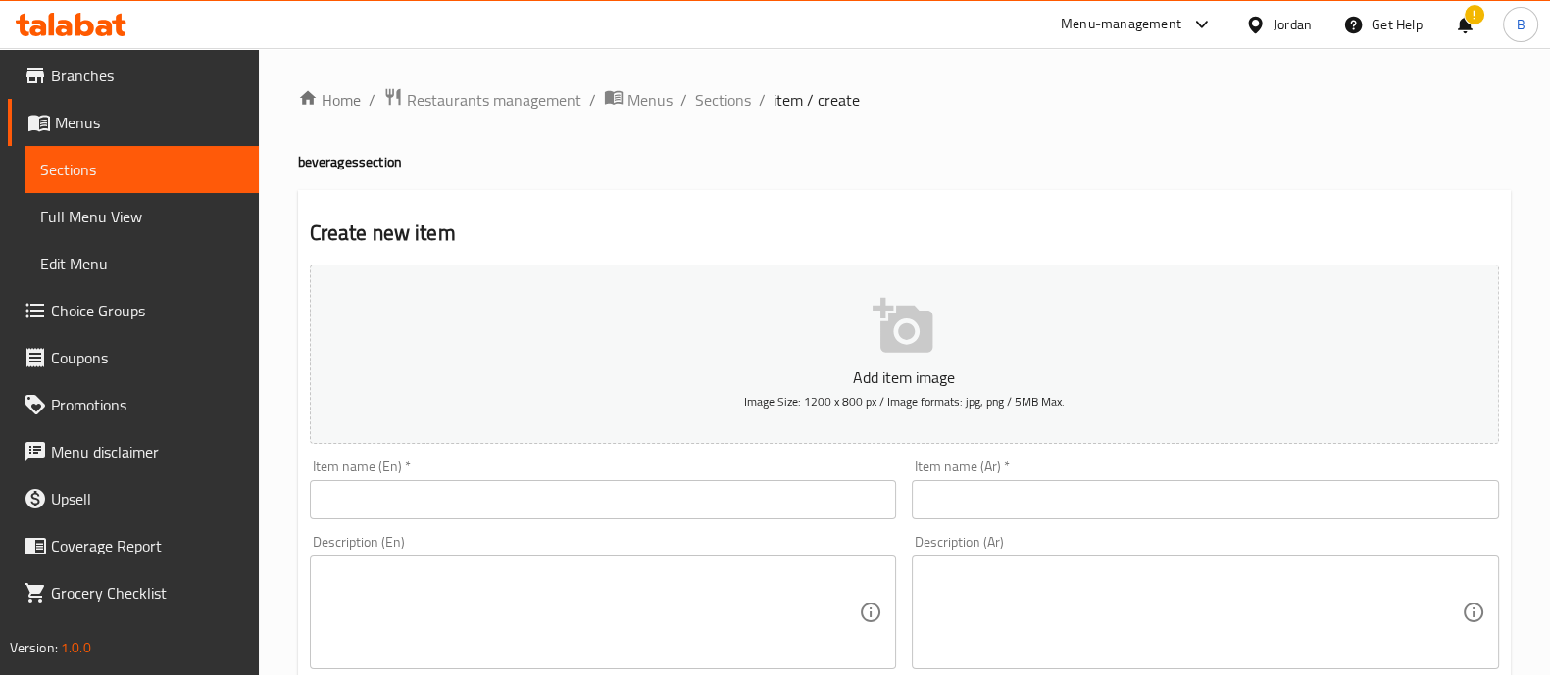
click at [404, 507] on input "text" at bounding box center [603, 499] width 587 height 39
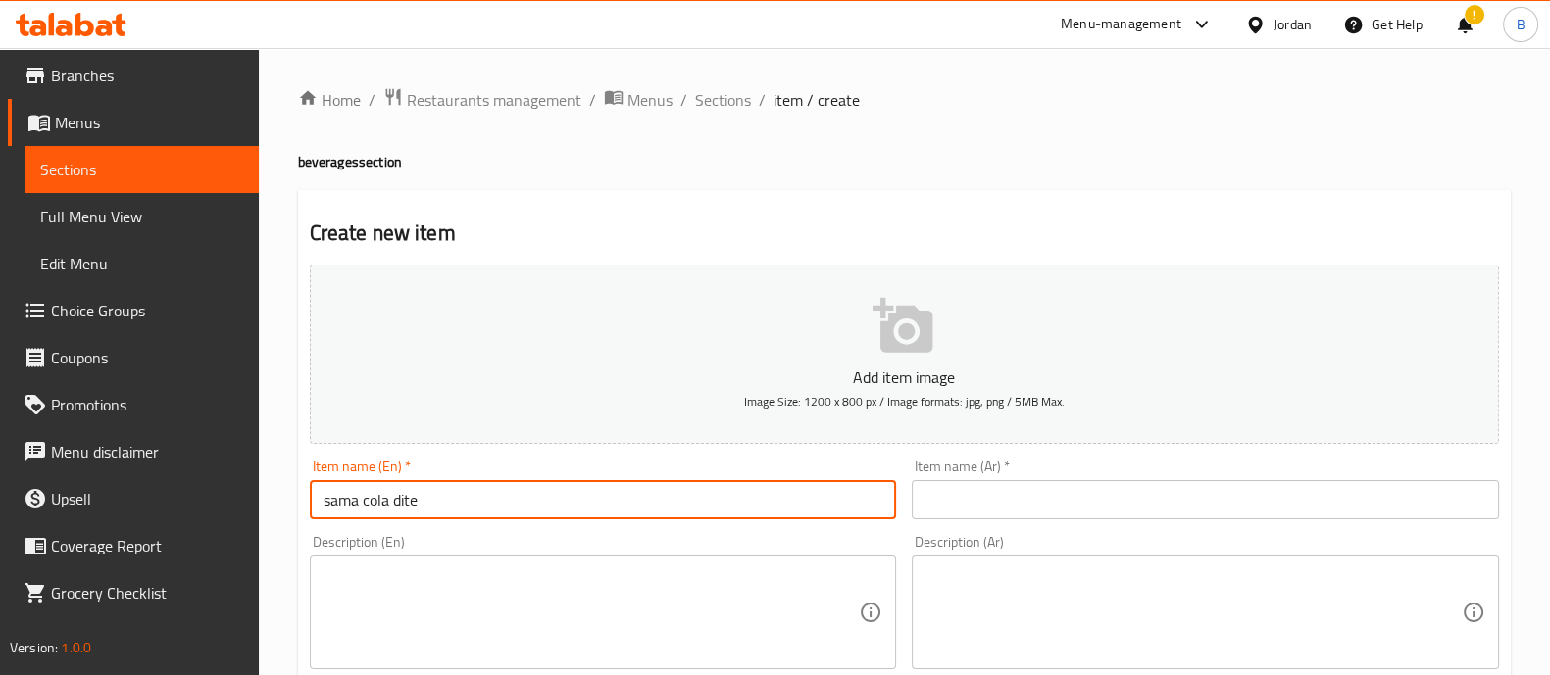
type input "sama cola dite"
click at [1046, 511] on input "text" at bounding box center [1205, 499] width 587 height 39
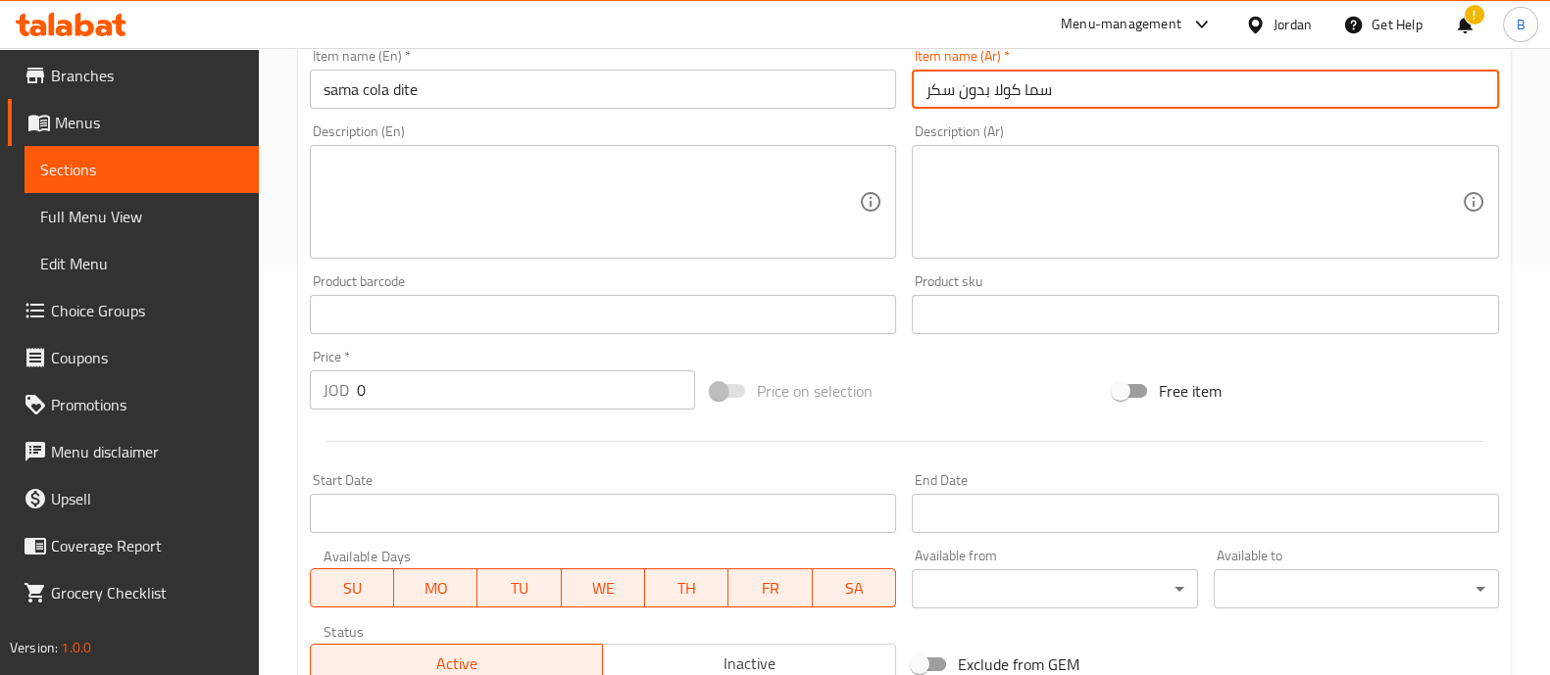
scroll to position [489, 0]
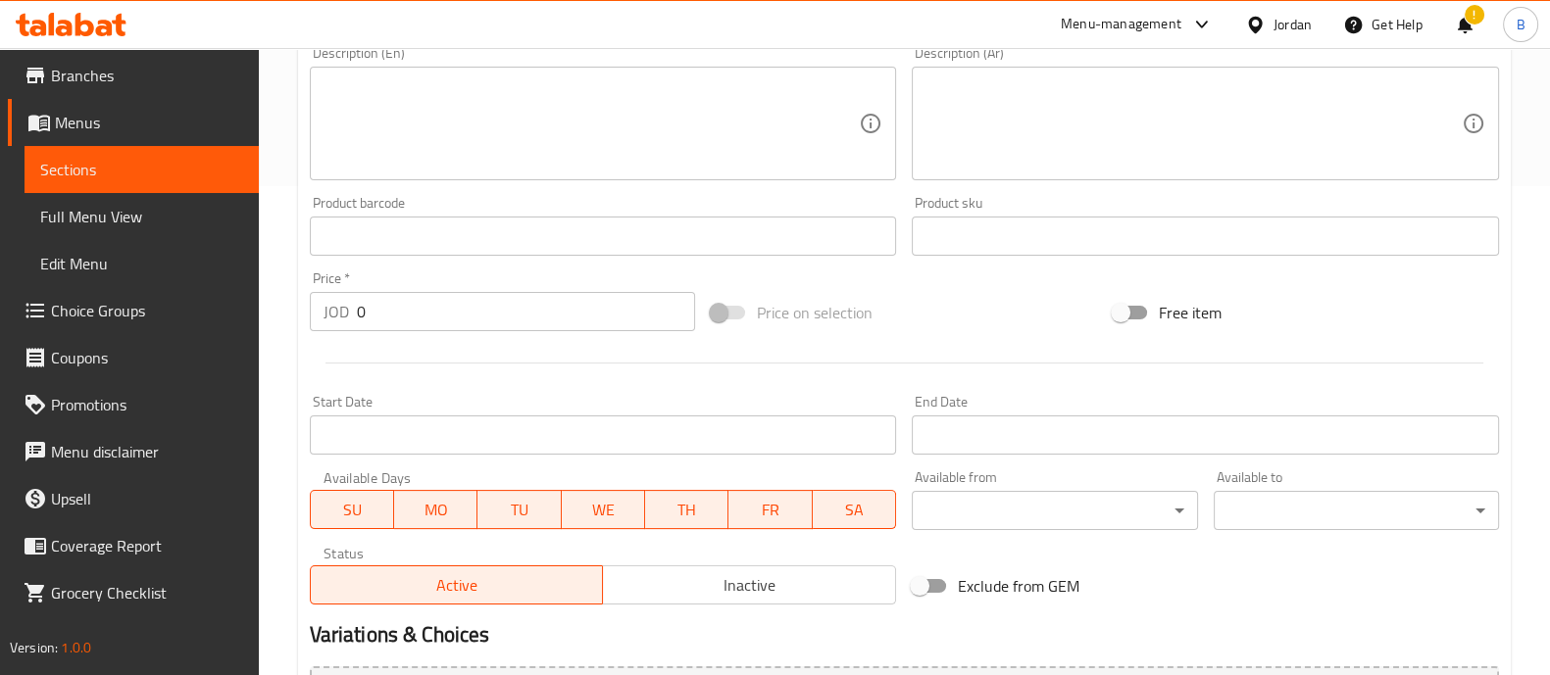
type input "سما كولا بدون سكر"
click at [441, 317] on input "0" at bounding box center [526, 311] width 339 height 39
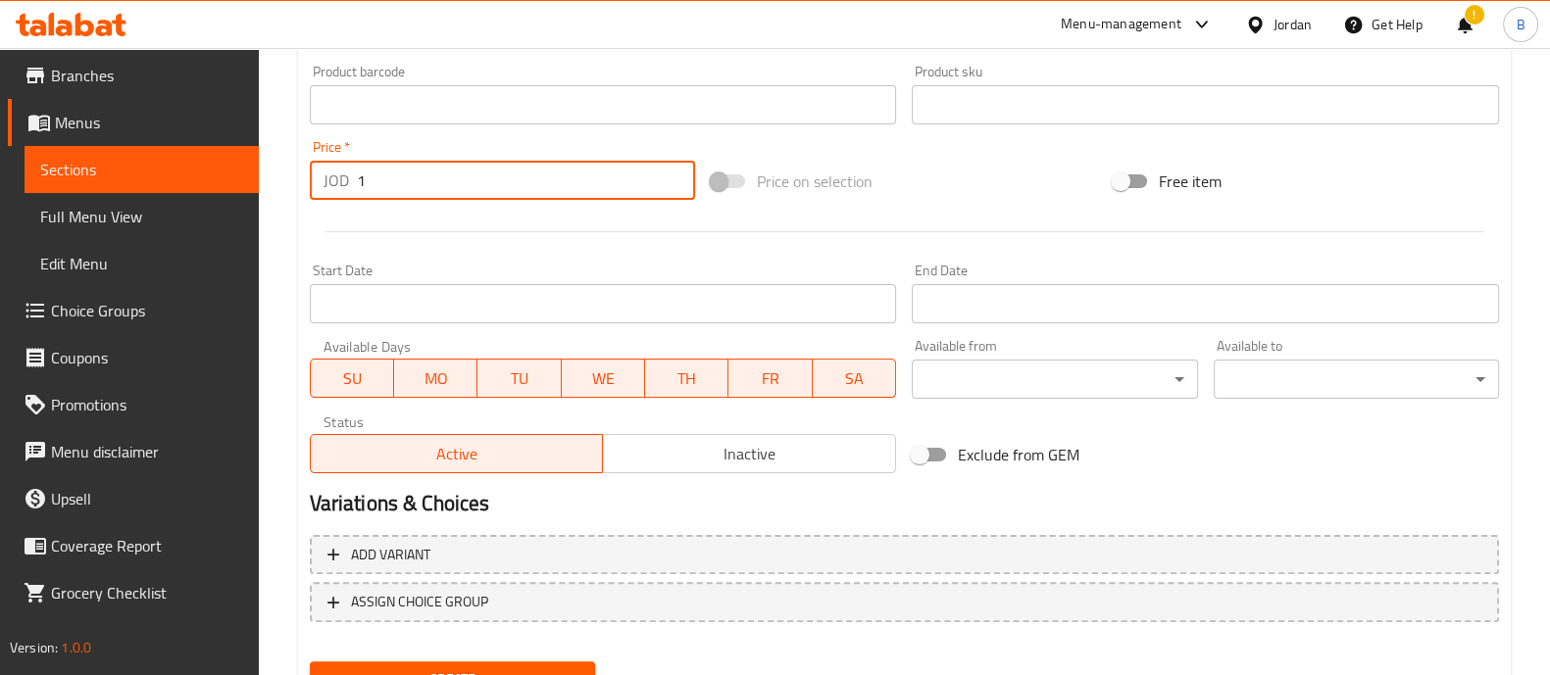
scroll to position [708, 0]
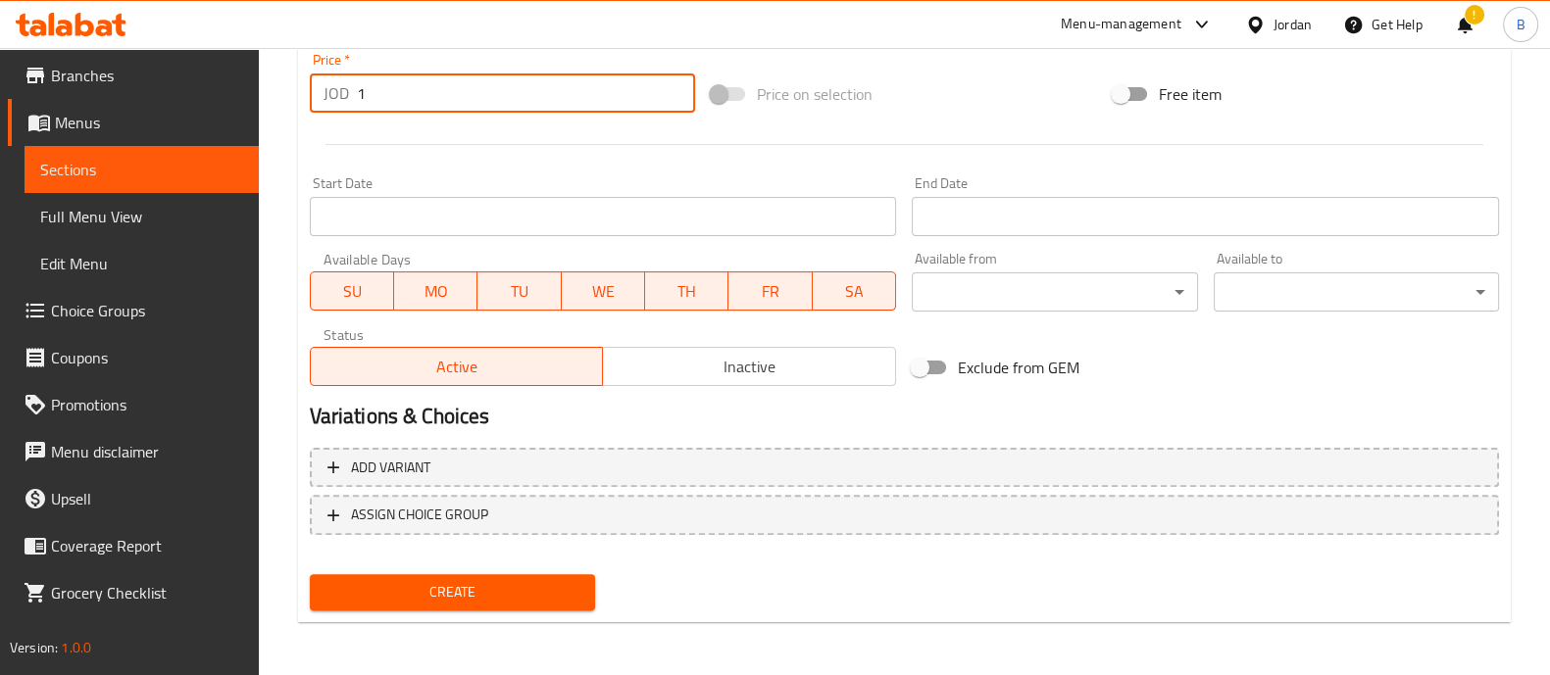
type input "1"
click at [511, 604] on button "Create" at bounding box center [452, 592] width 285 height 36
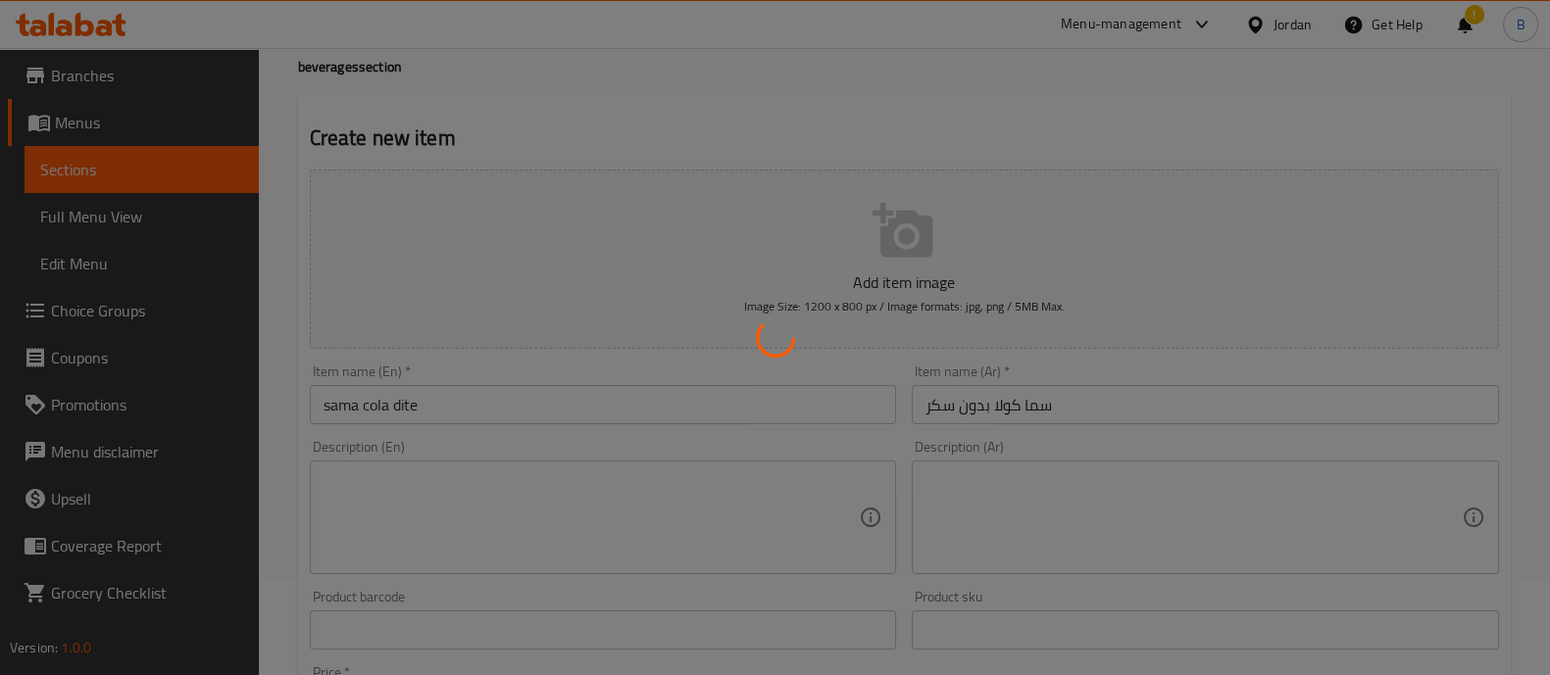
type input "0"
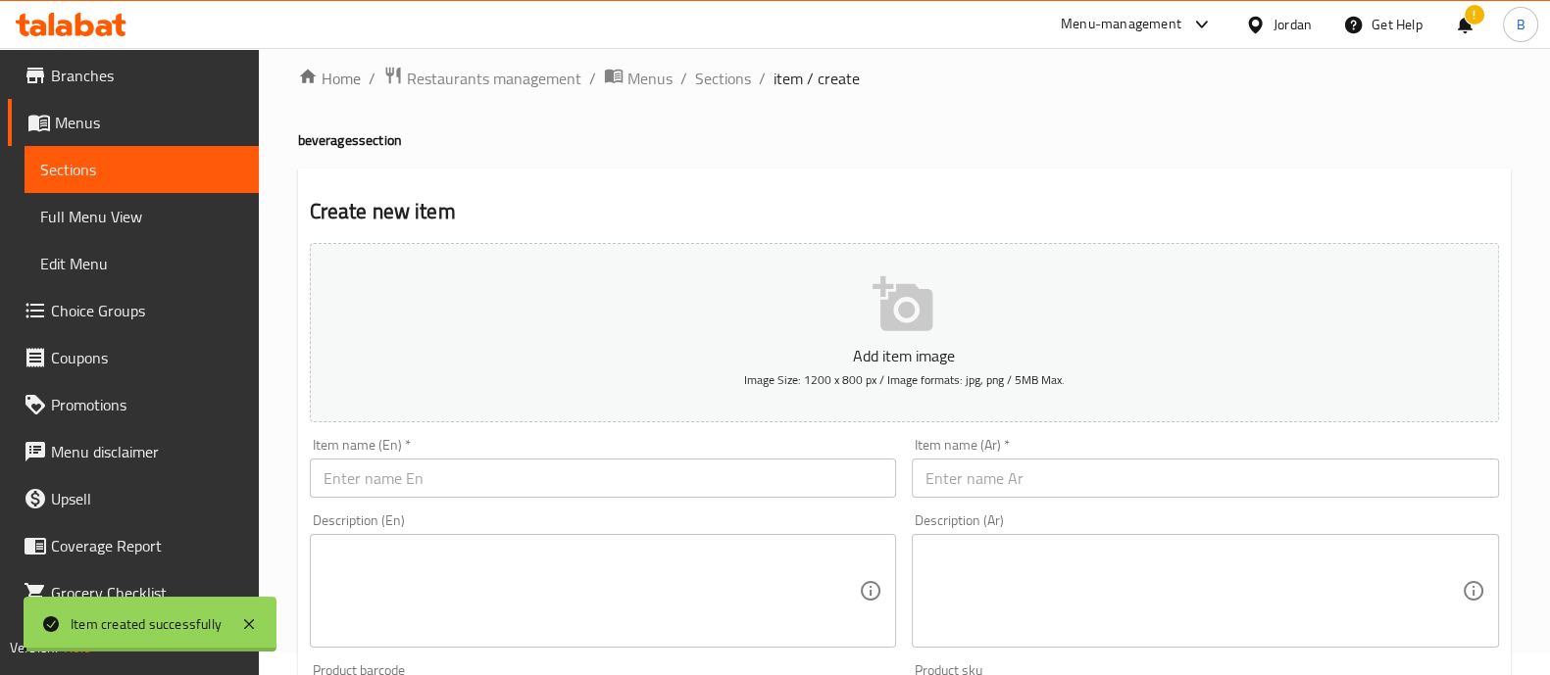
scroll to position [0, 0]
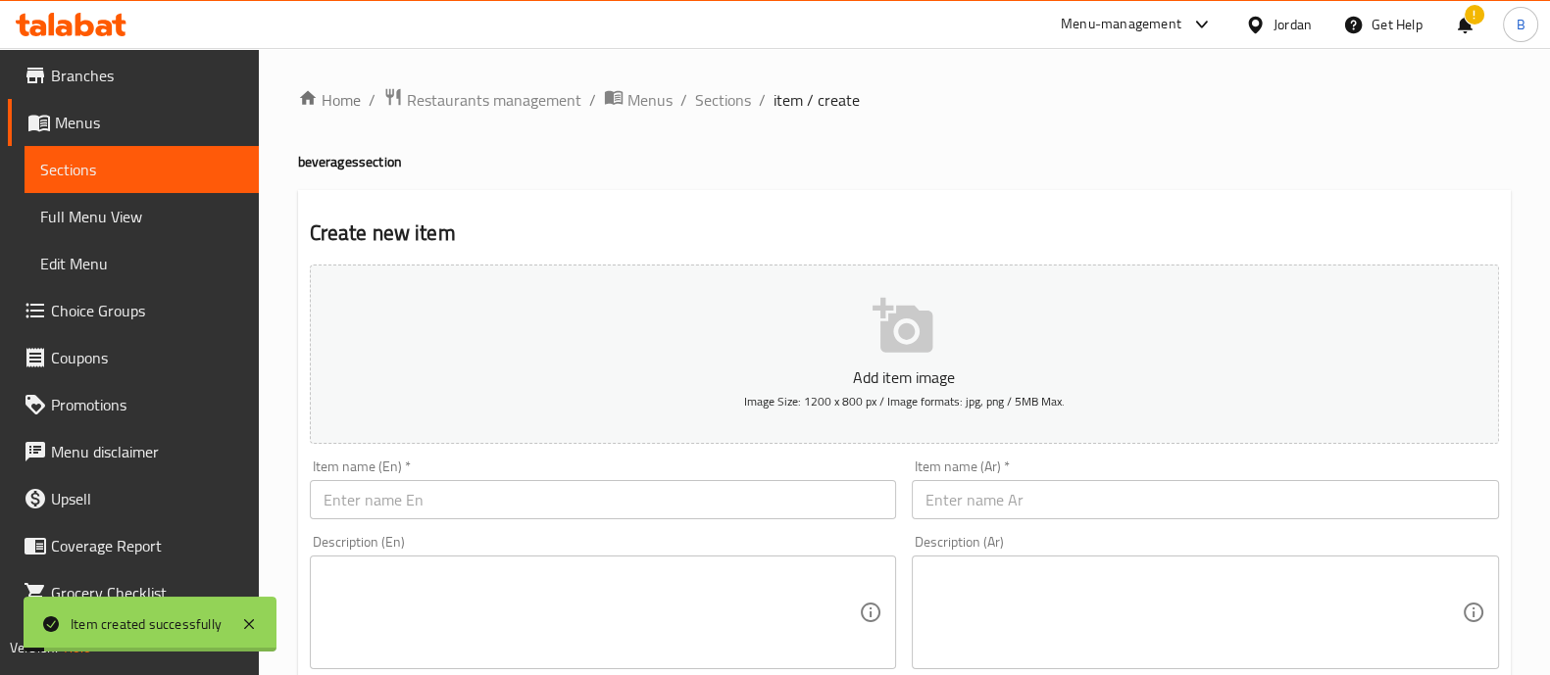
click at [685, 101] on ol "Home / Restaurants management / Menus / Sections / item / create" at bounding box center [904, 99] width 1212 height 25
click at [716, 105] on span "Sections" at bounding box center [723, 100] width 56 height 24
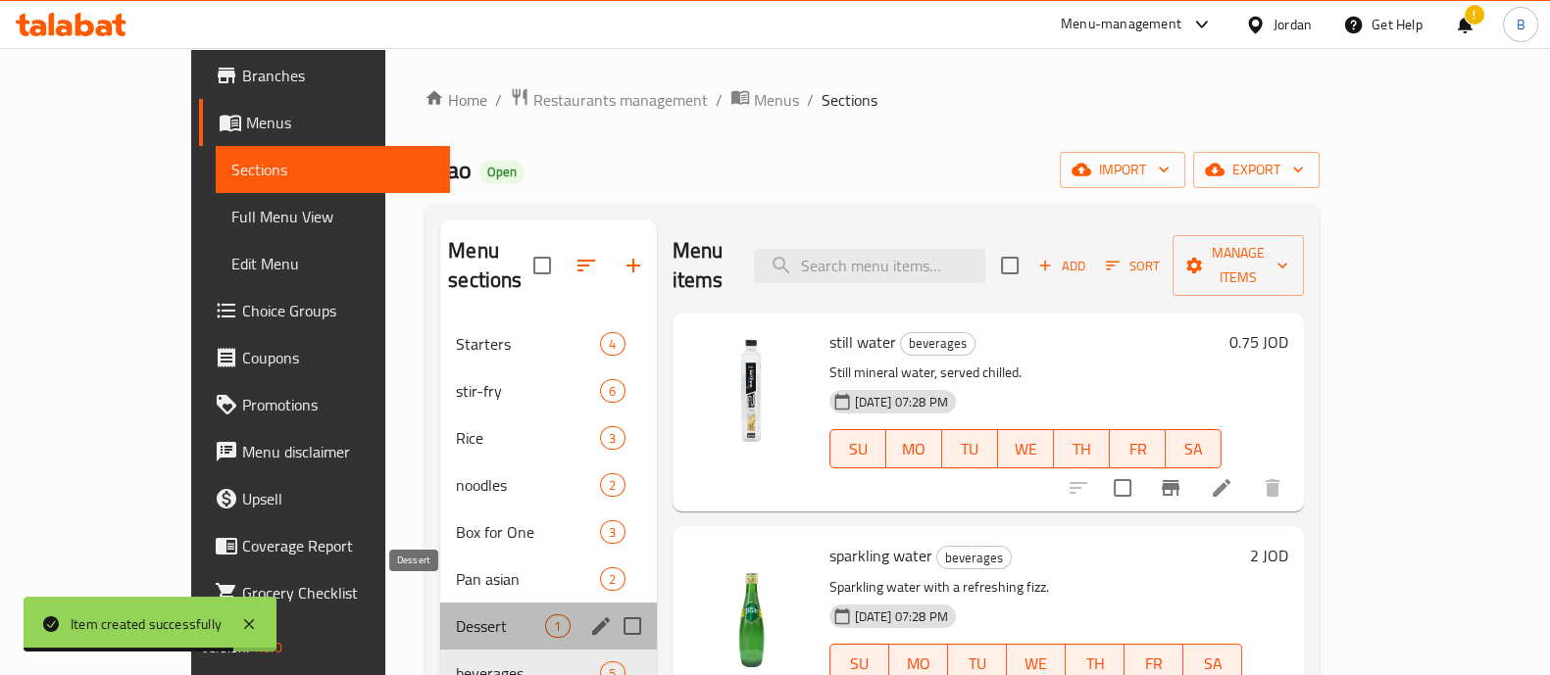
click at [456, 615] on span "Dessert" at bounding box center [500, 627] width 89 height 24
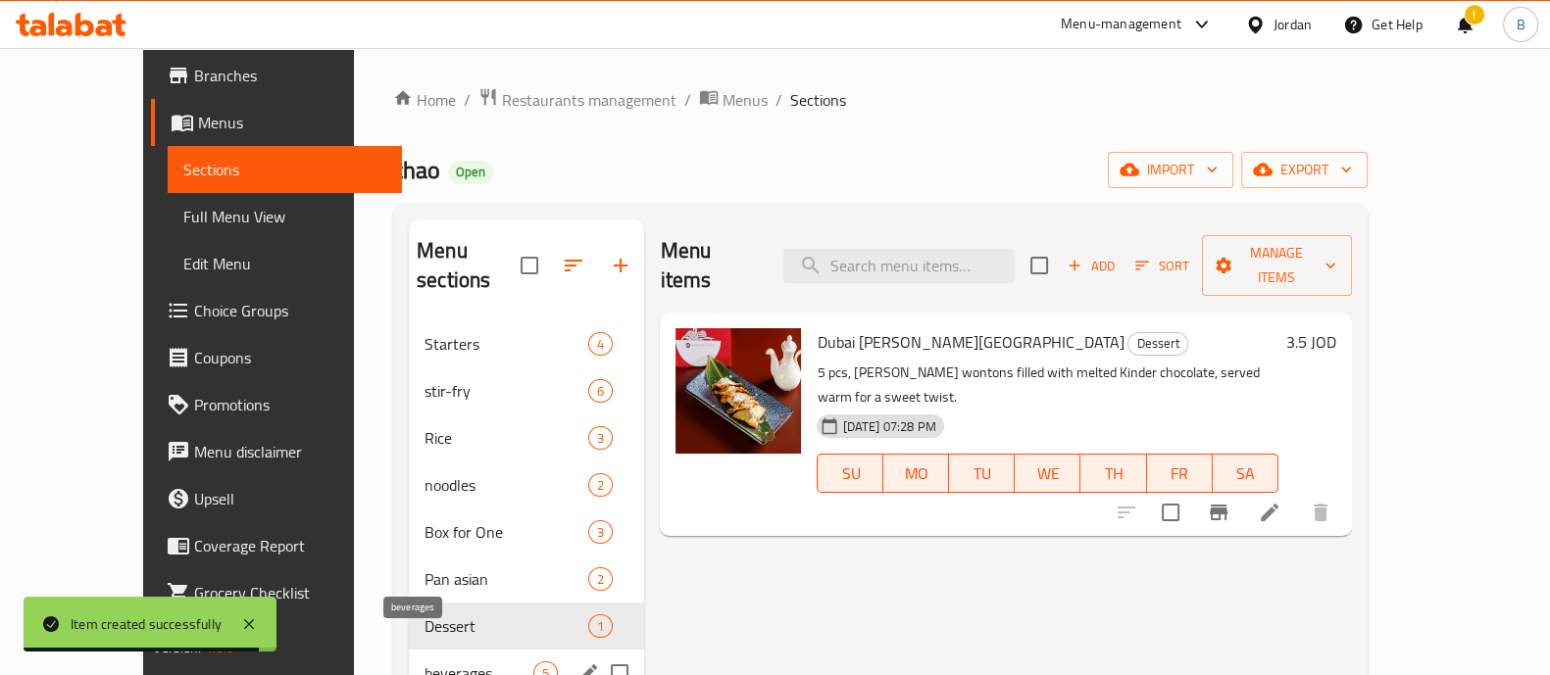
click at [439, 662] on span "beverages" at bounding box center [478, 674] width 109 height 24
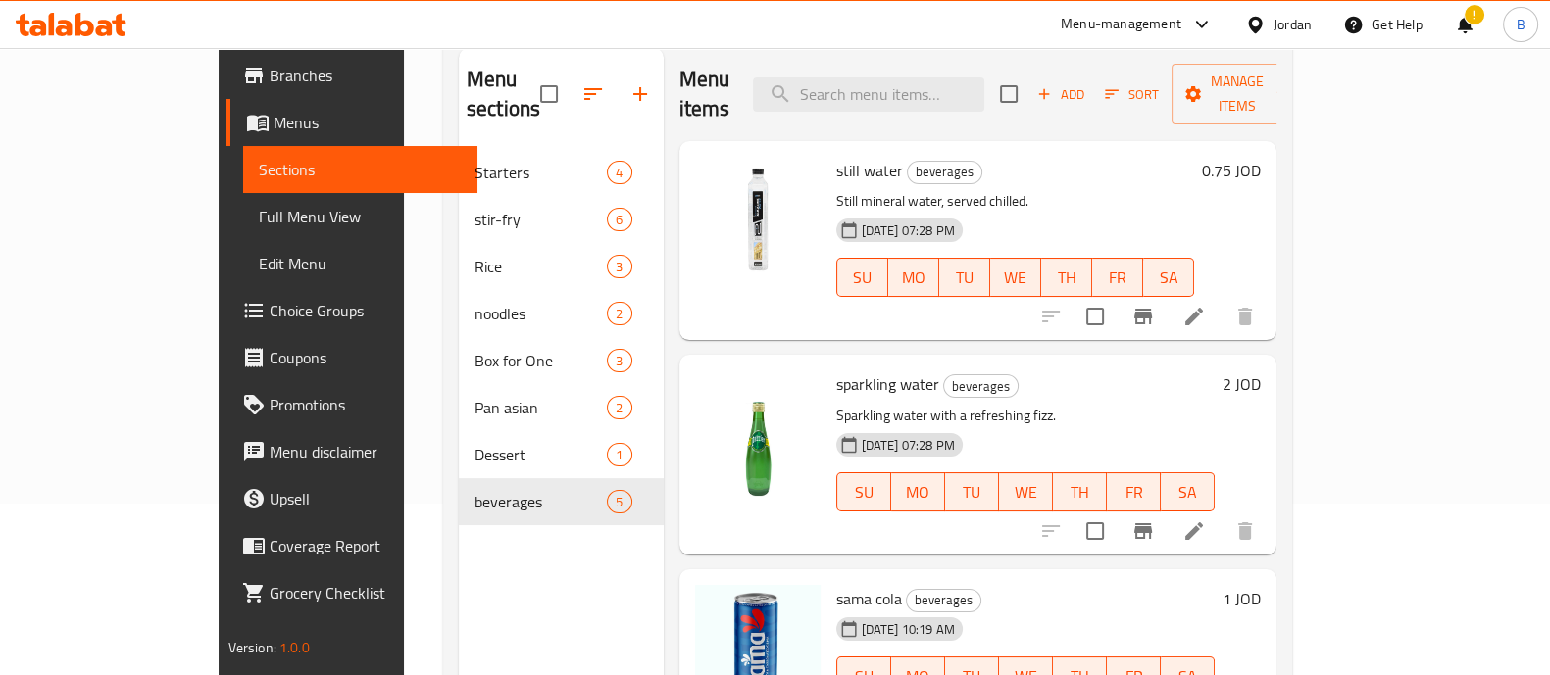
scroll to position [28, 0]
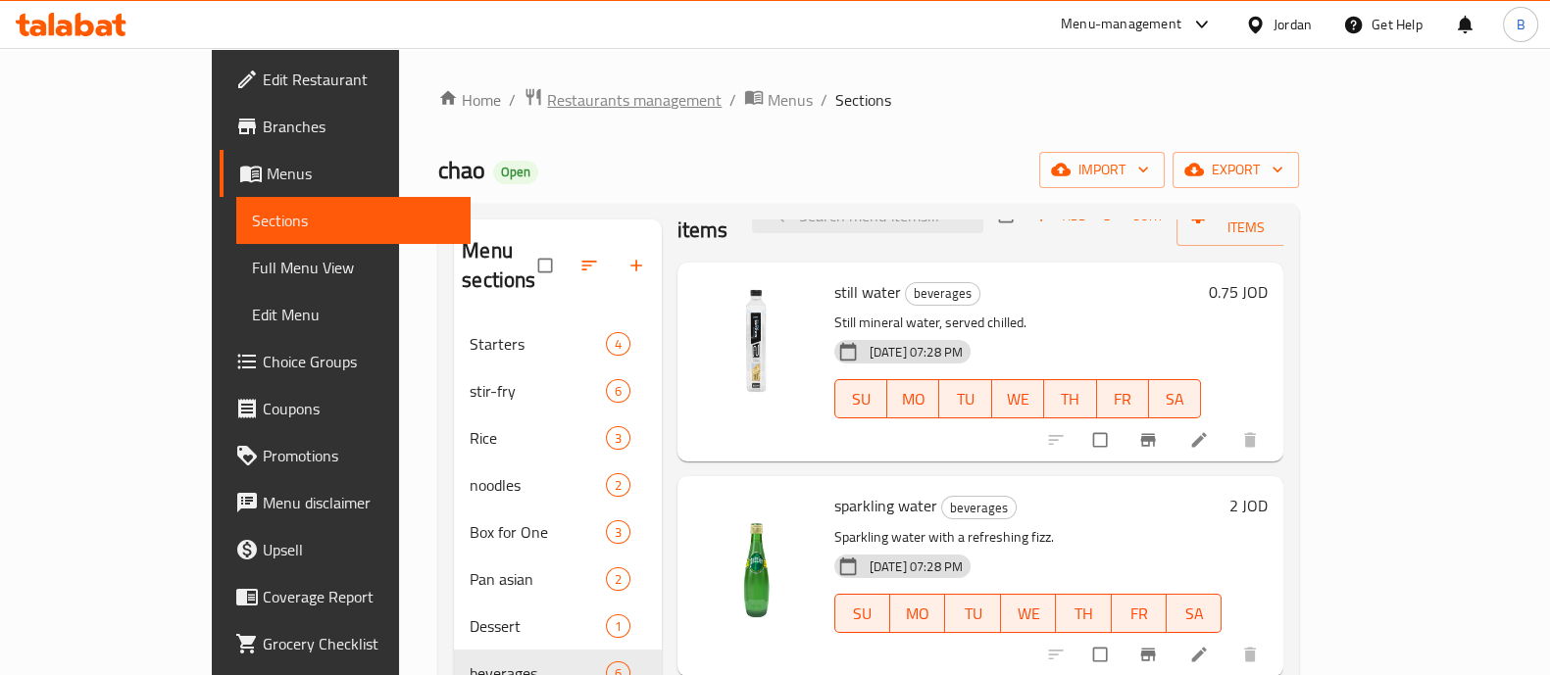
click at [547, 106] on span "Restaurants management" at bounding box center [634, 100] width 174 height 24
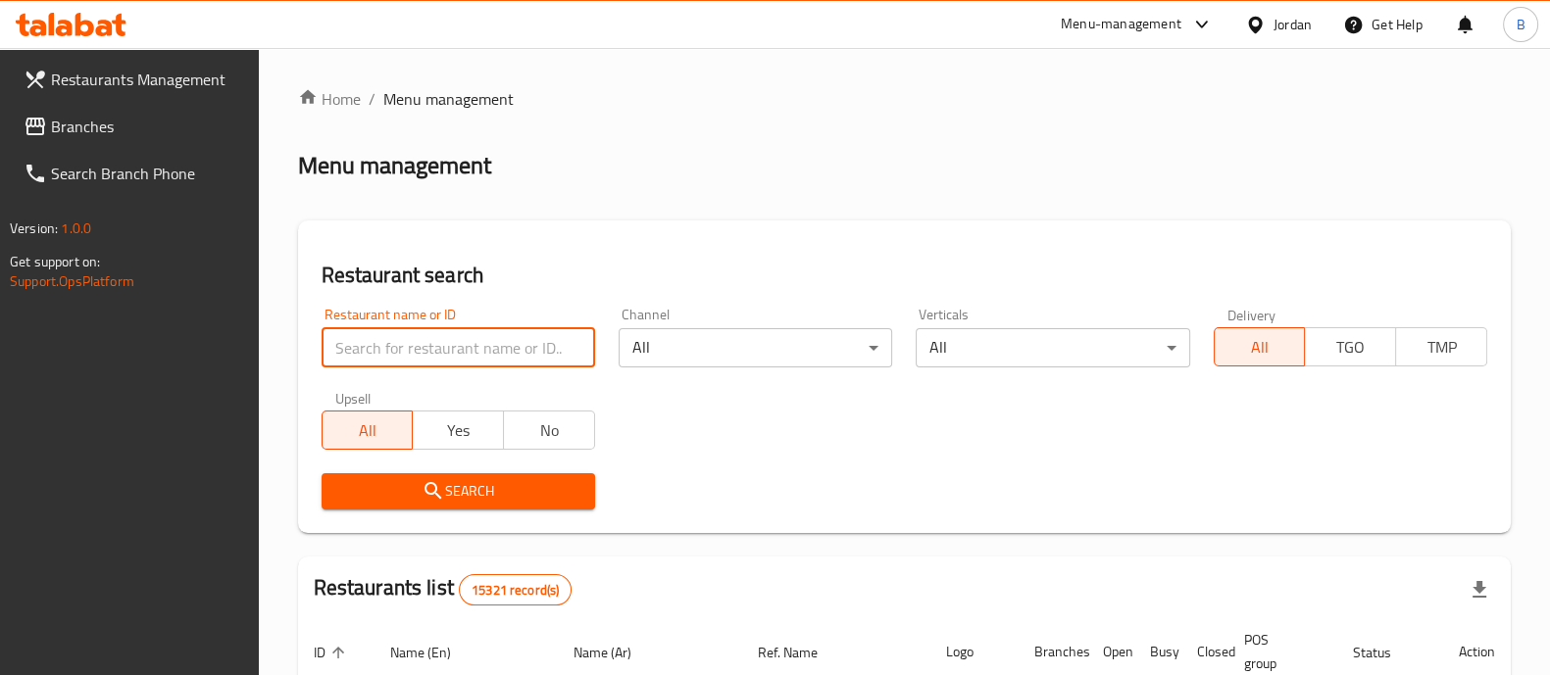
click at [448, 357] on input "search" at bounding box center [457, 347] width 273 height 39
type input "k"
type input "نيوتن"
click button "Search" at bounding box center [457, 491] width 273 height 36
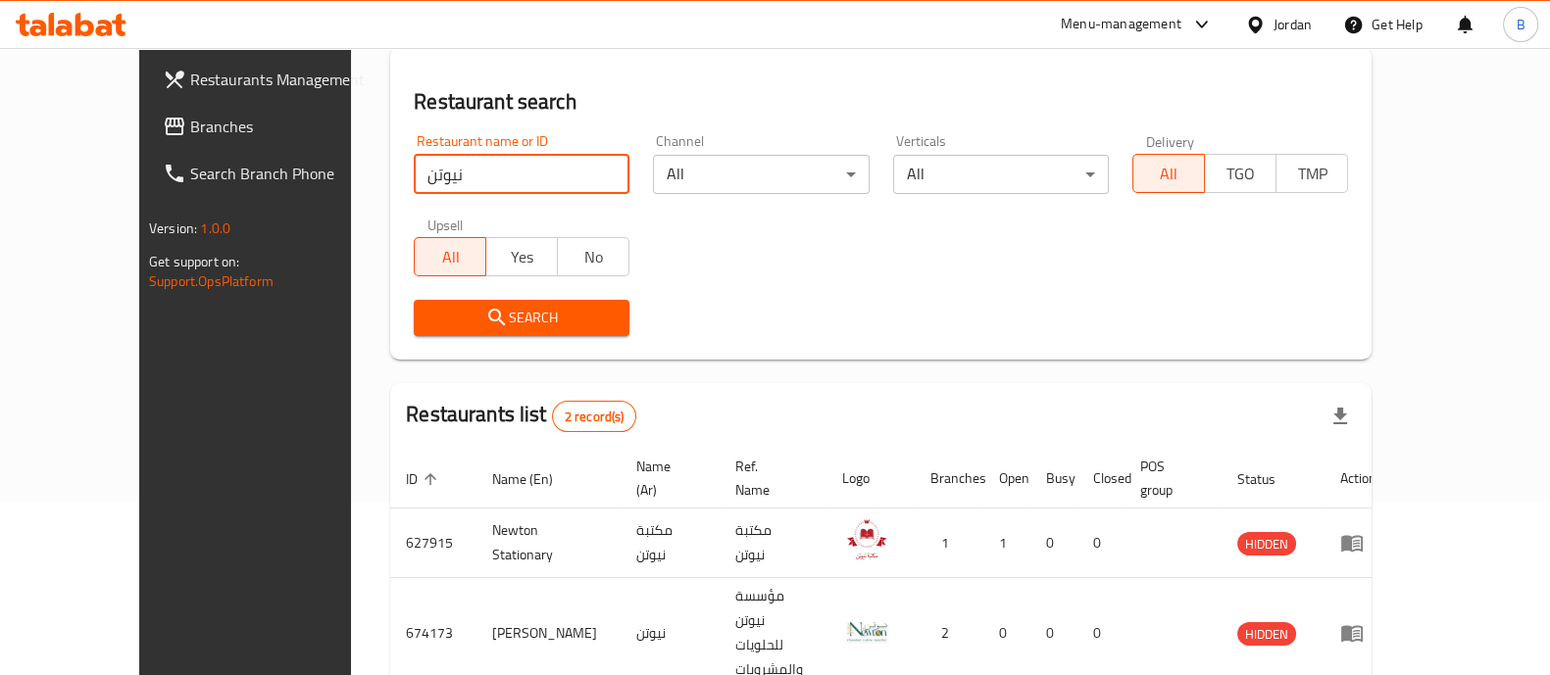
scroll to position [229, 0]
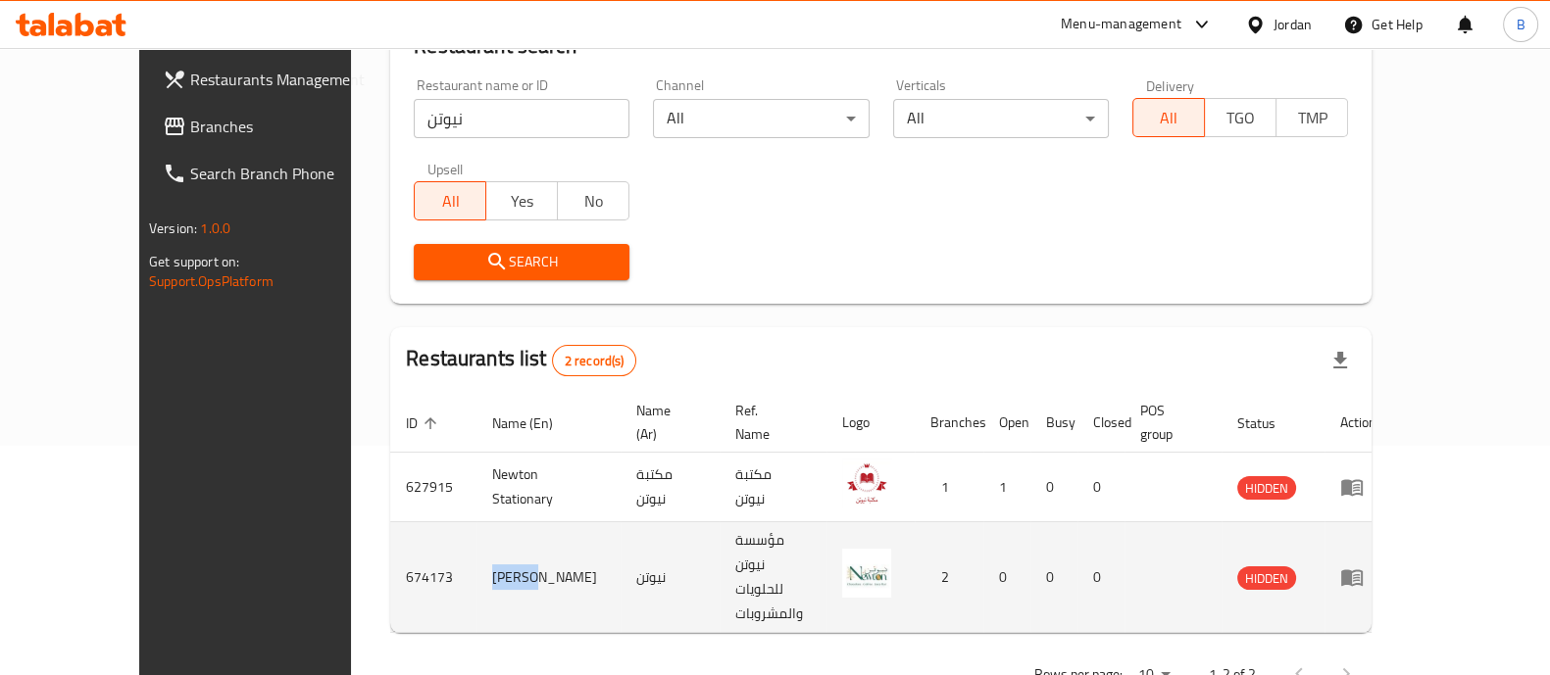
drag, startPoint x: 459, startPoint y: 538, endPoint x: 385, endPoint y: 531, distance: 73.8
click at [476, 531] on td "[PERSON_NAME]" at bounding box center [548, 577] width 144 height 111
copy td "[PERSON_NAME]"
click at [1363, 566] on icon "enhanced table" at bounding box center [1352, 578] width 24 height 24
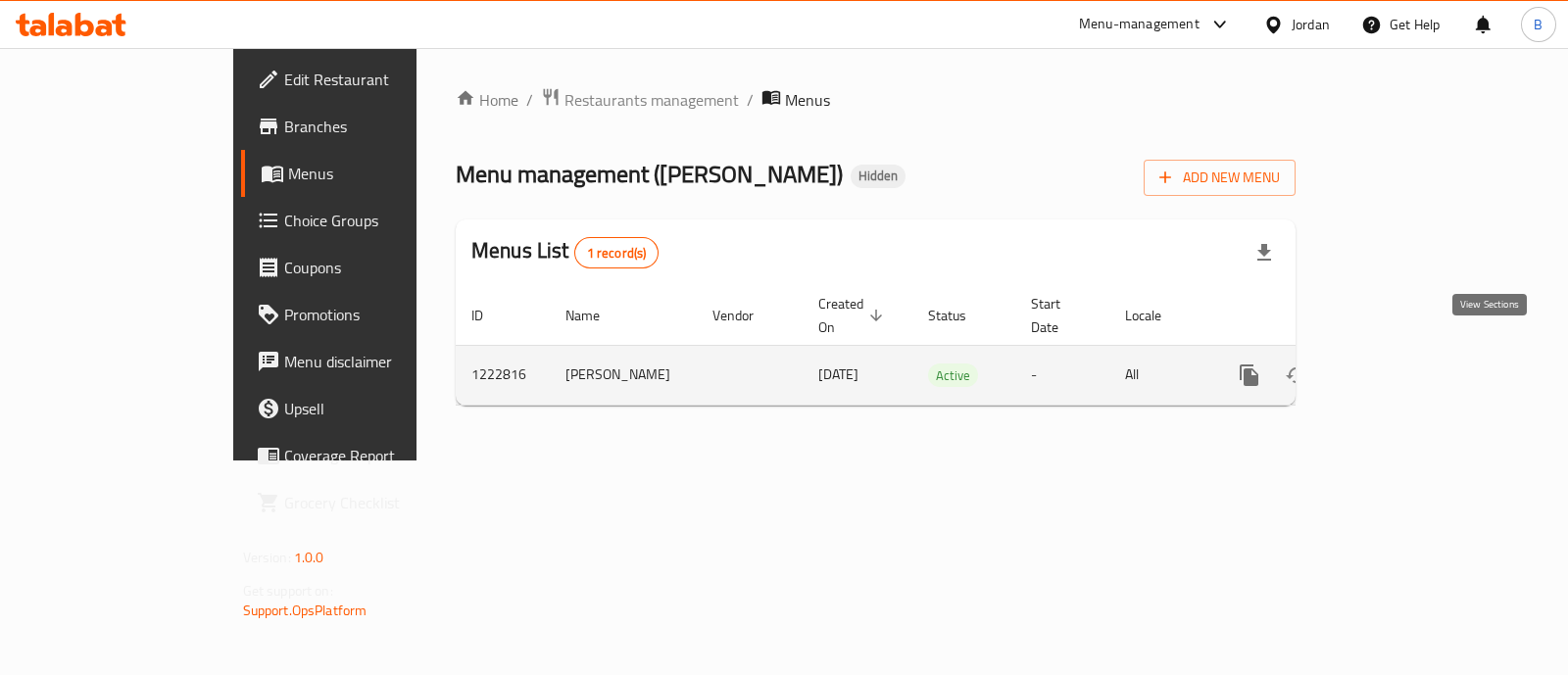
click at [1403, 364] on icon "enhanced table" at bounding box center [1391, 376] width 24 height 24
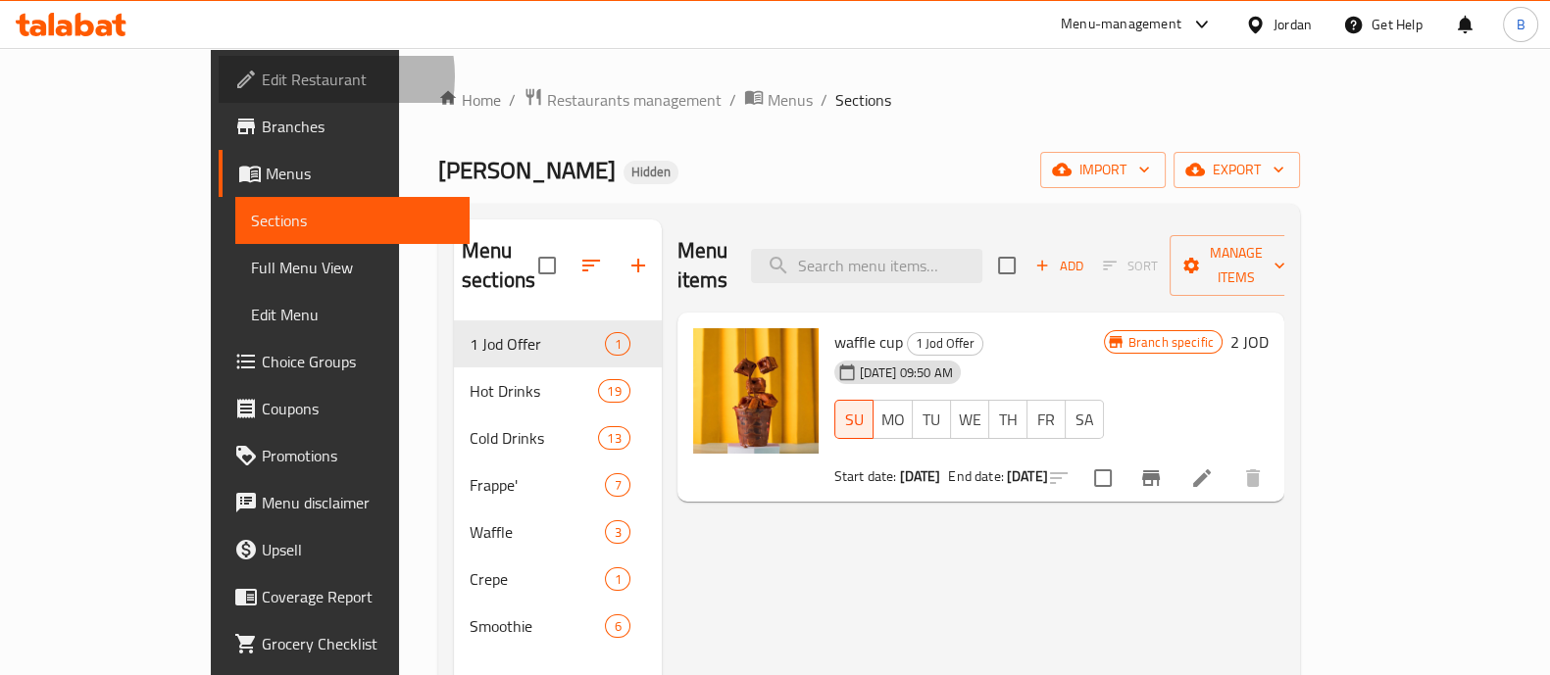
click at [262, 76] on span "Edit Restaurant" at bounding box center [358, 80] width 192 height 24
